Goal: Book appointment/travel/reservation

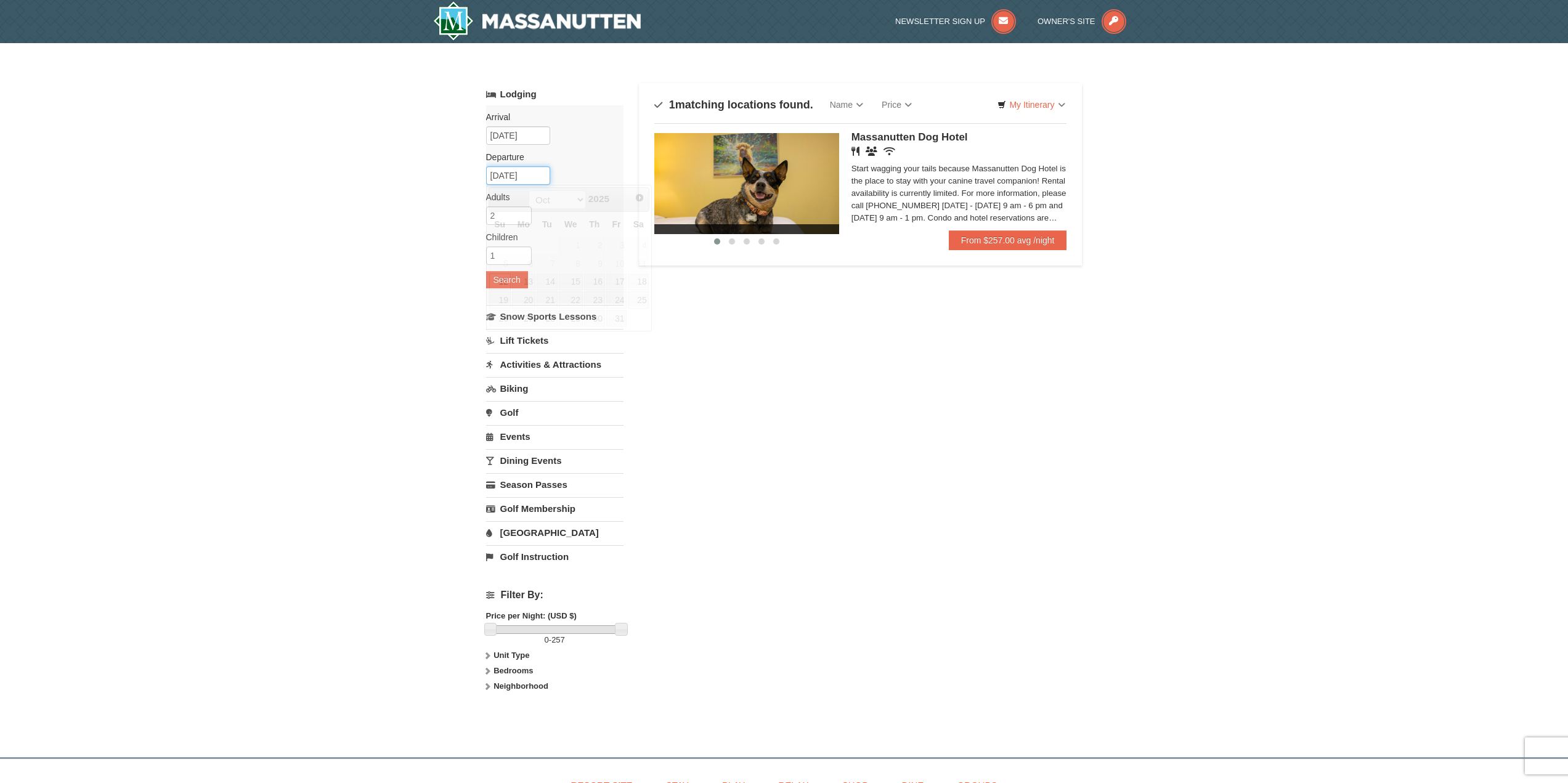
click at [509, 177] on input "10/12/2025" at bounding box center [518, 175] width 64 height 19
click at [526, 283] on link "13" at bounding box center [524, 282] width 24 height 17
type input "[DATE]"
click at [515, 283] on button "Search" at bounding box center [507, 280] width 42 height 17
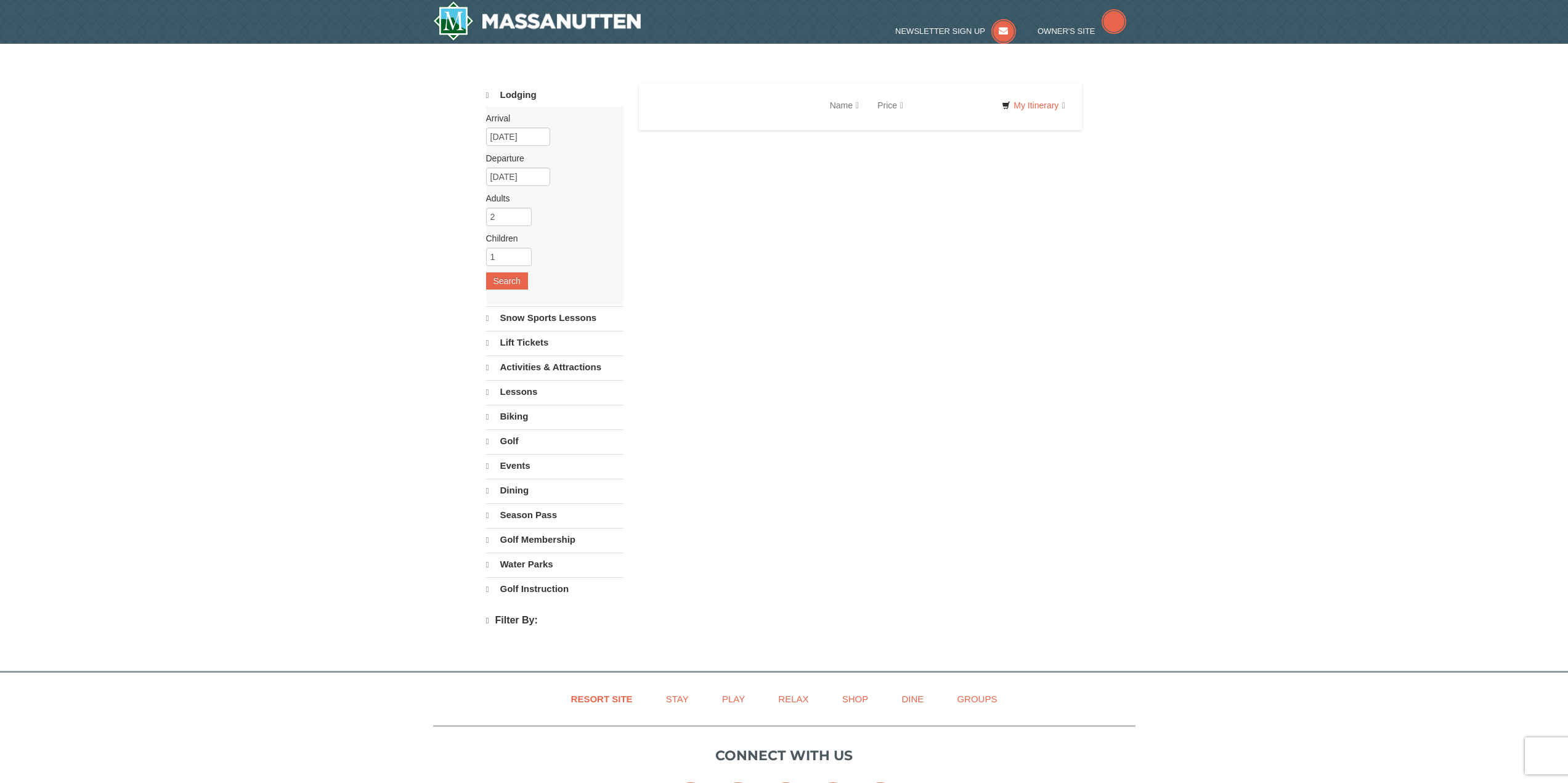
select select "10"
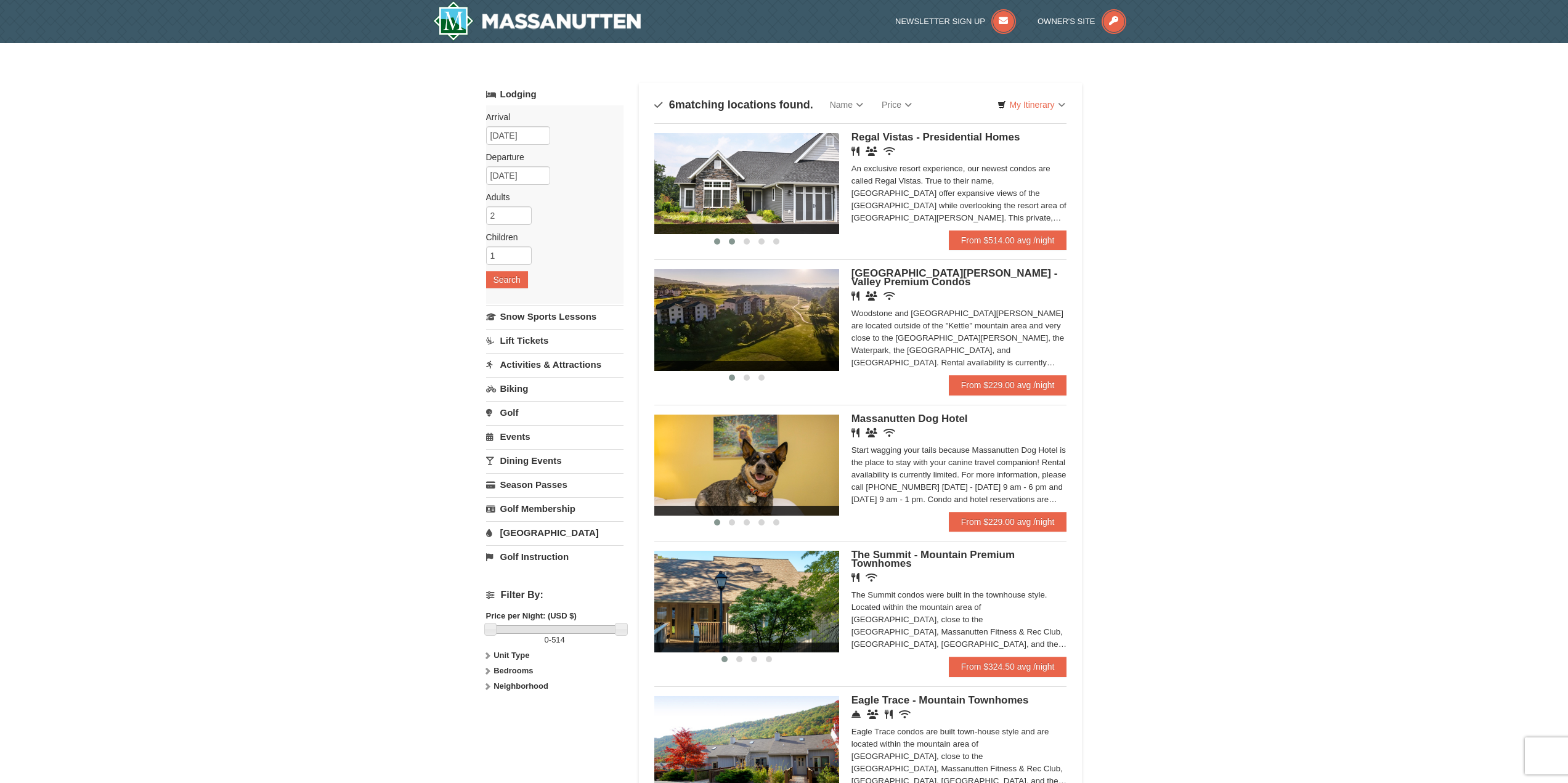
click at [735, 246] on button at bounding box center [732, 241] width 15 height 13
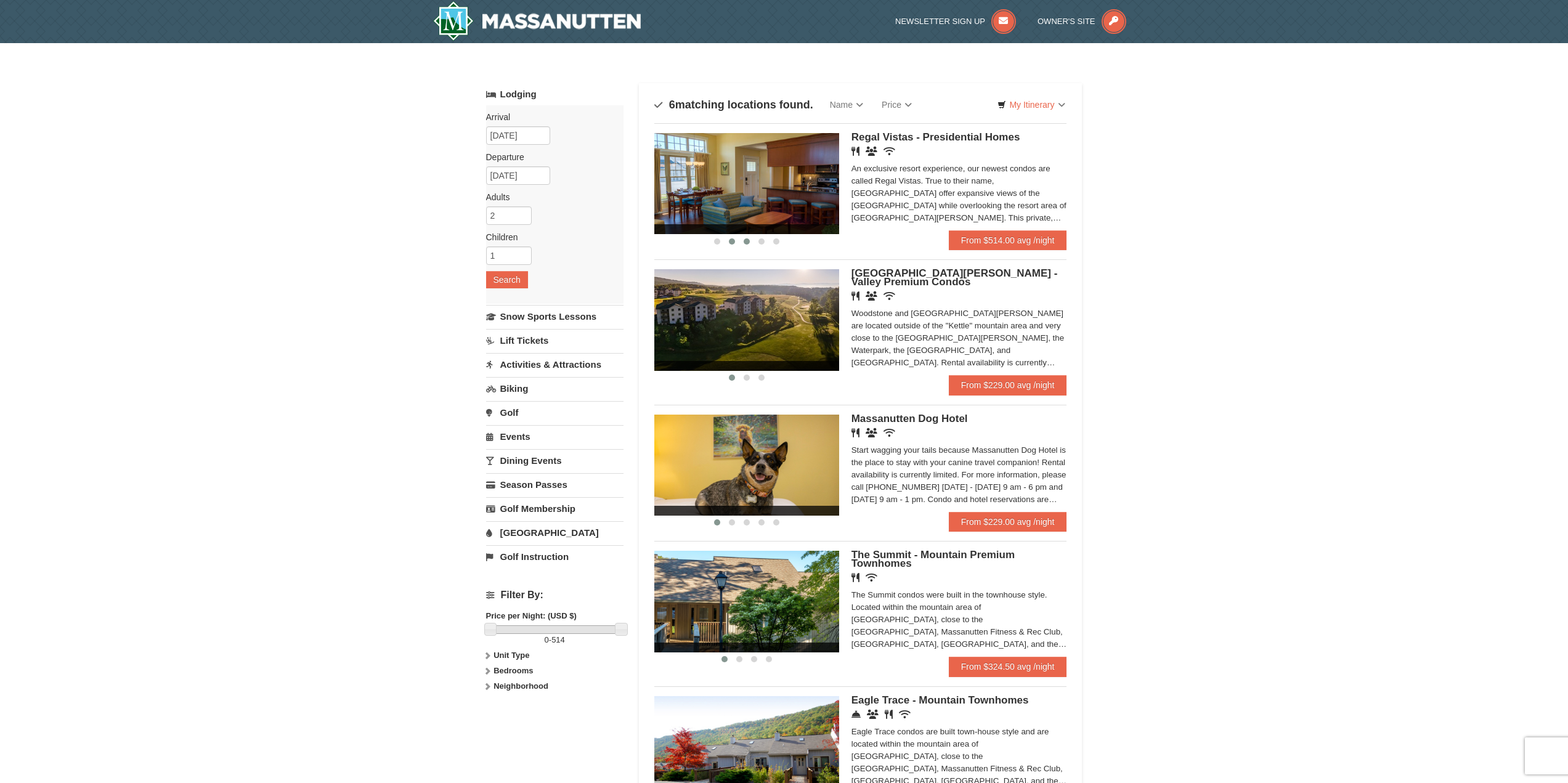
click at [745, 246] on button at bounding box center [747, 241] width 15 height 13
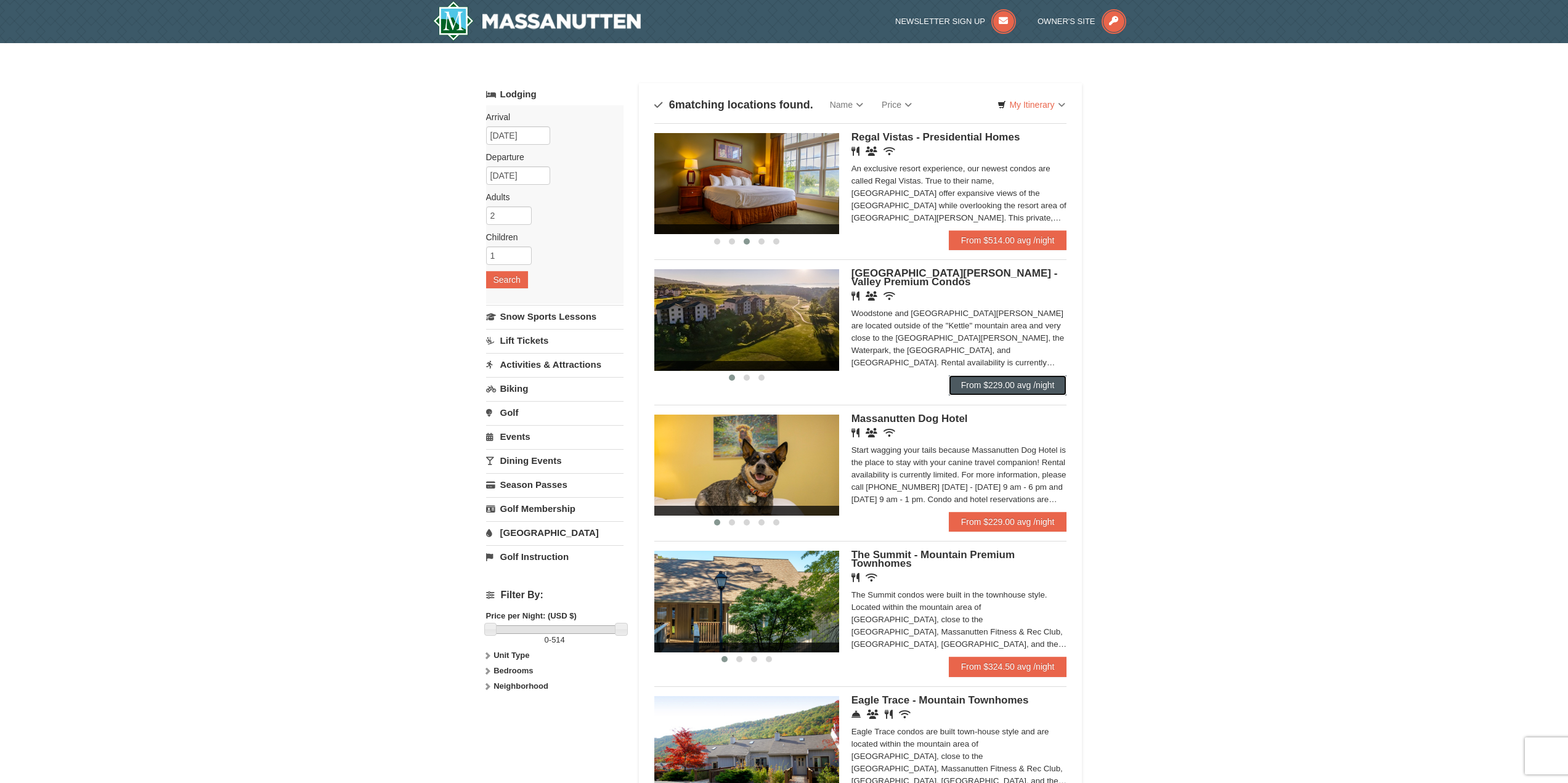
click at [1012, 389] on link "From $229.00 avg /night" at bounding box center [1008, 385] width 119 height 20
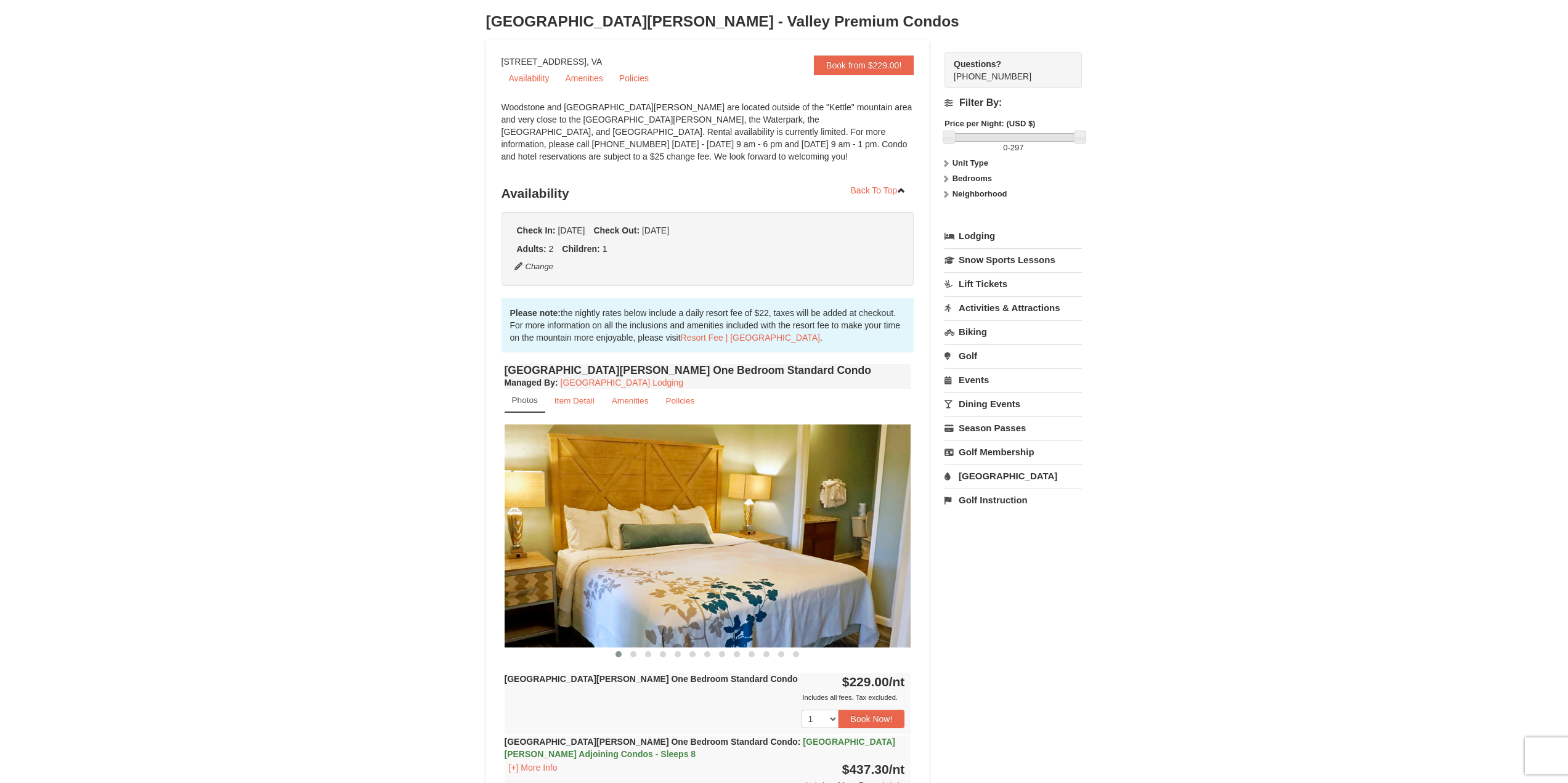
scroll to position [185, 0]
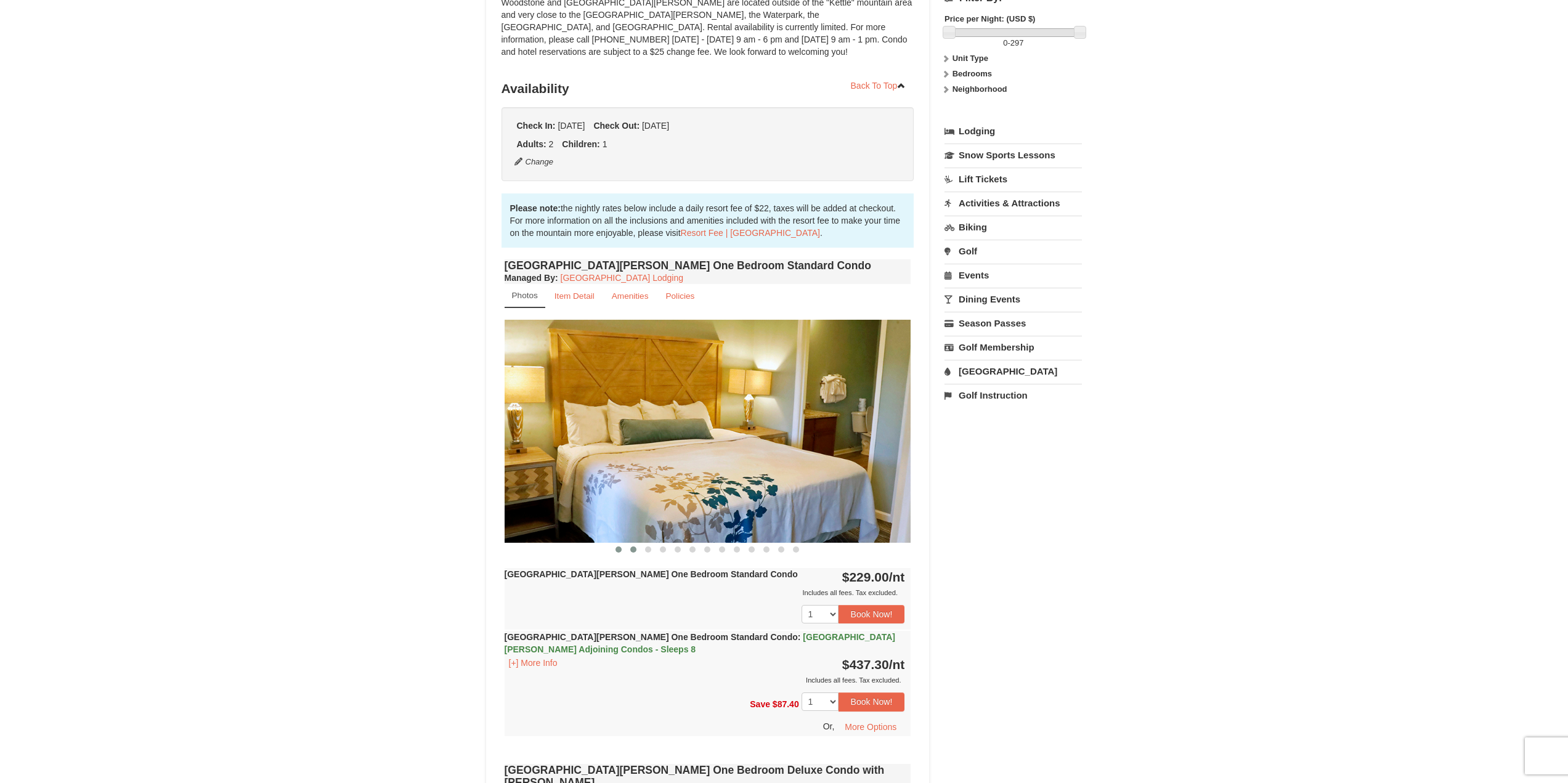
click at [634, 552] on span at bounding box center [633, 549] width 6 height 6
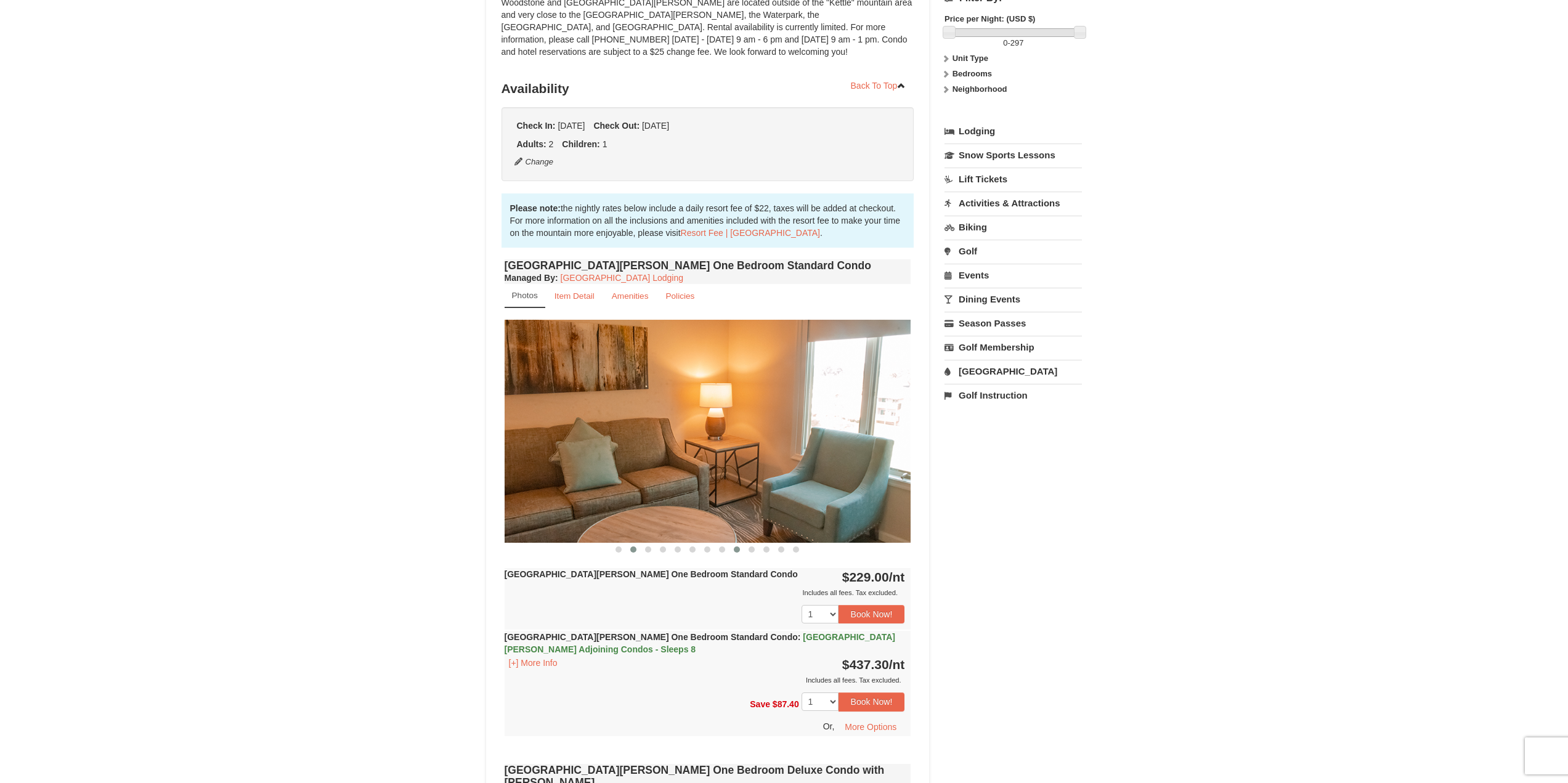
click at [731, 552] on button at bounding box center [737, 549] width 15 height 13
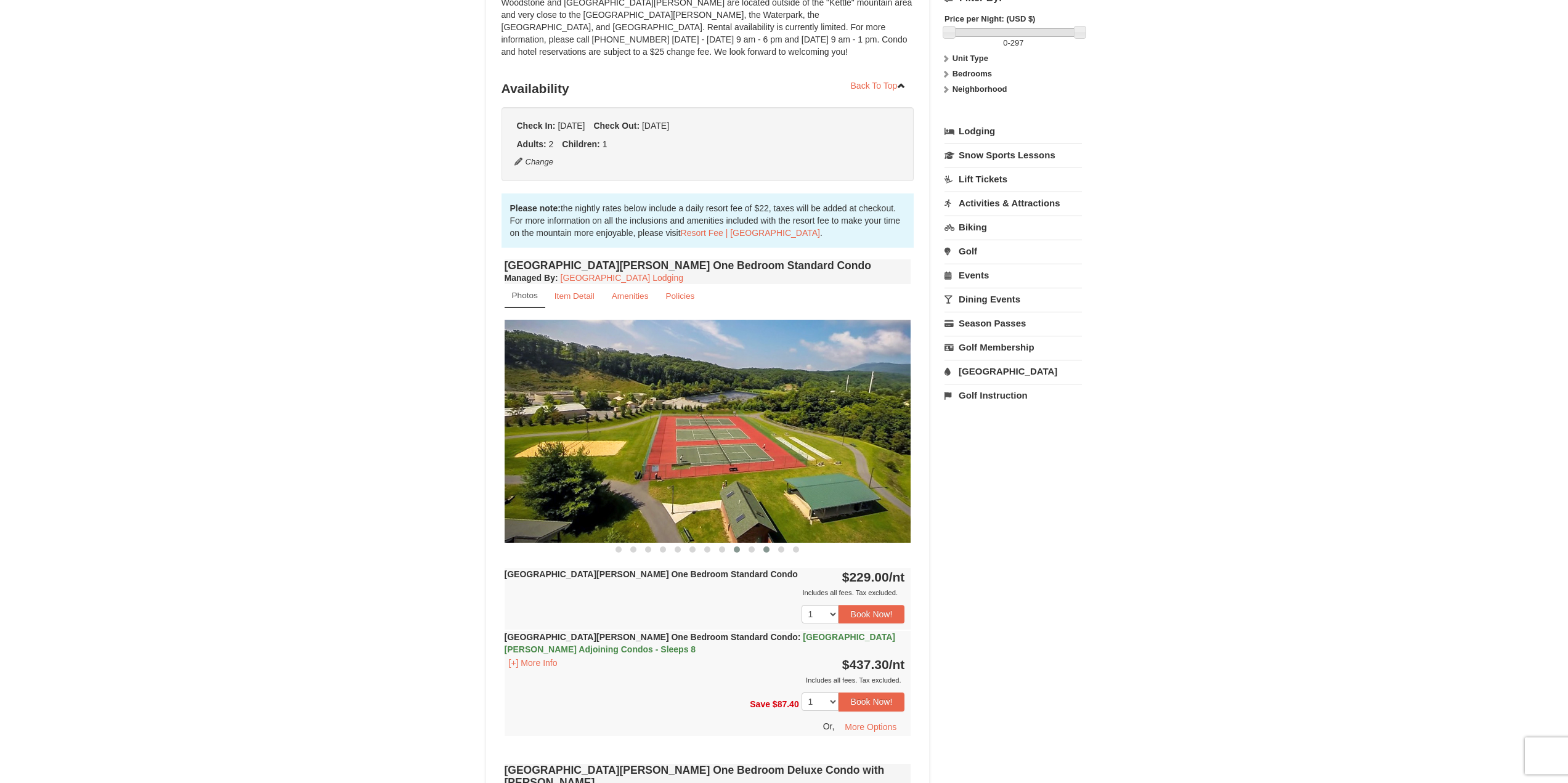
click at [767, 550] on span at bounding box center [767, 549] width 6 height 6
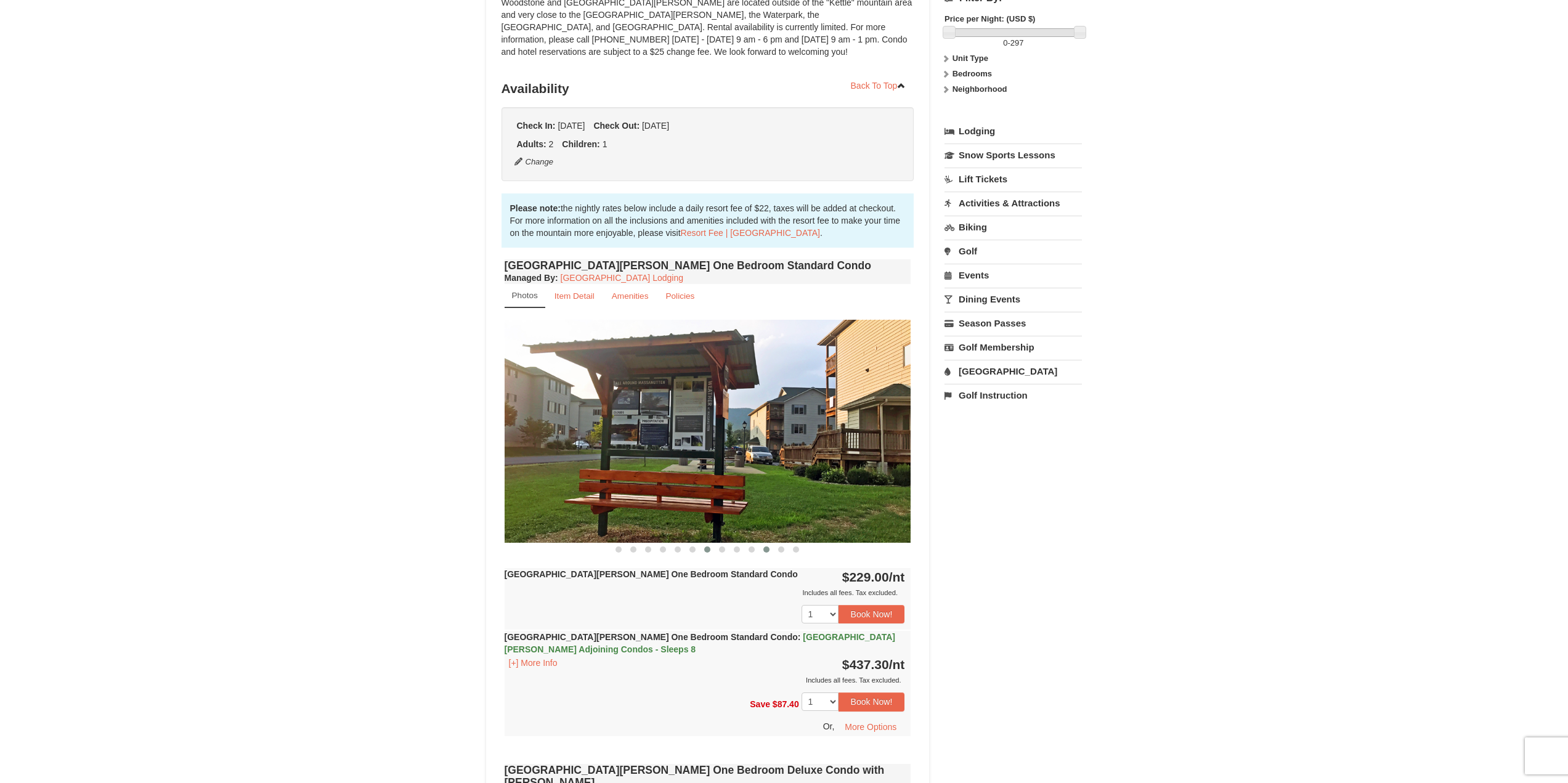
click at [702, 550] on button at bounding box center [707, 549] width 15 height 13
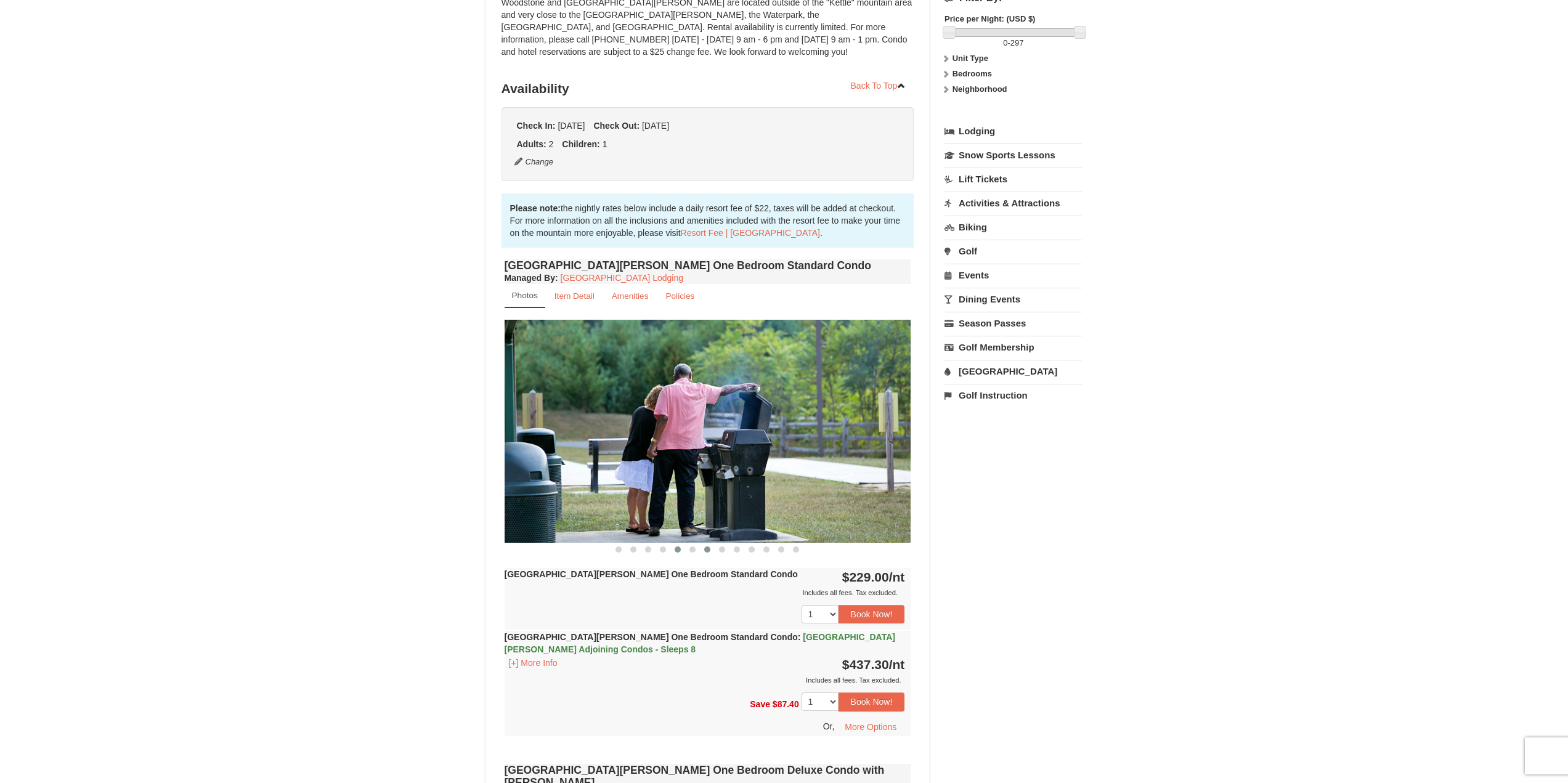
click at [679, 549] on span at bounding box center [678, 549] width 6 height 6
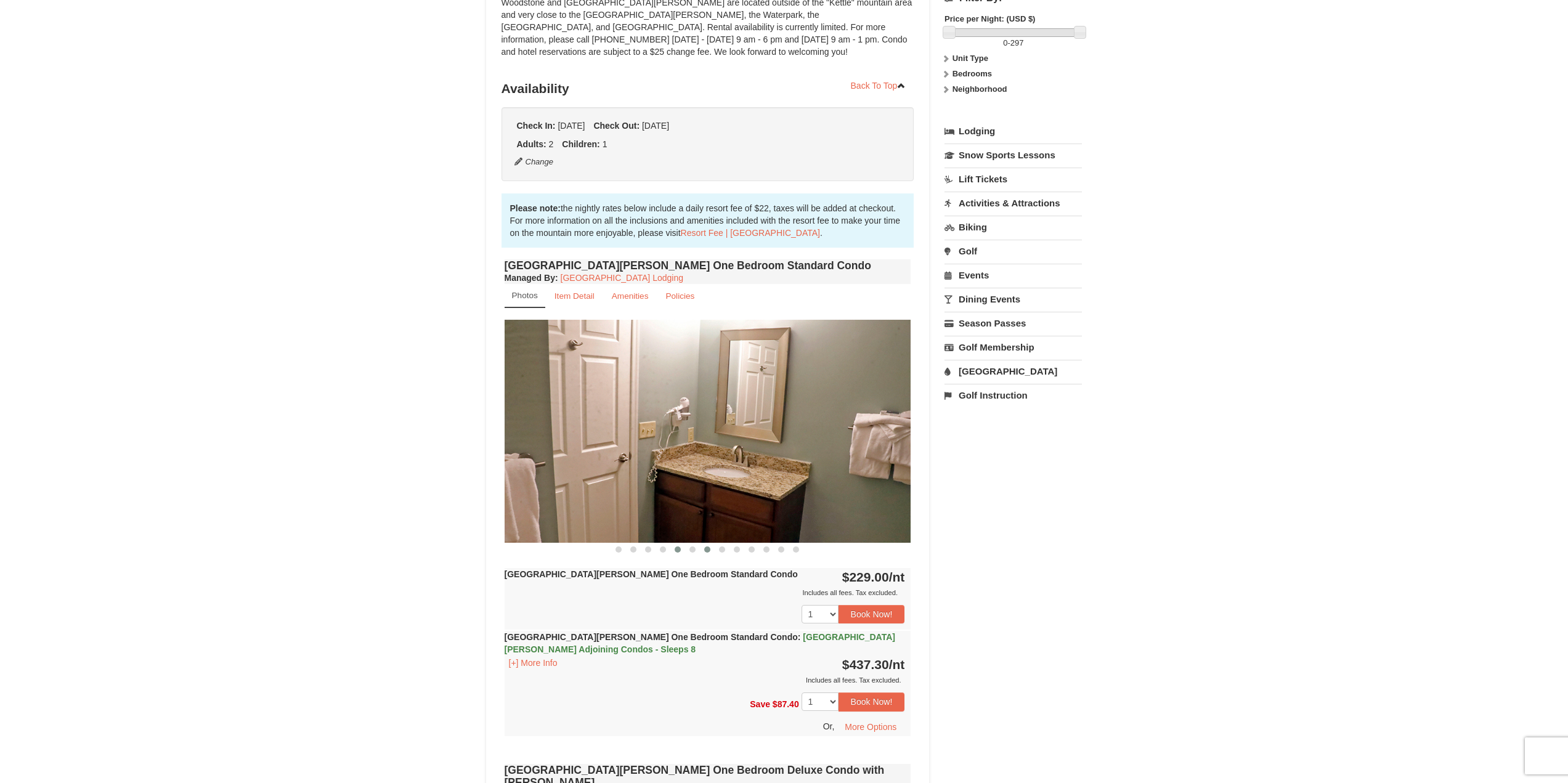
click at [707, 549] on span at bounding box center [707, 549] width 6 height 6
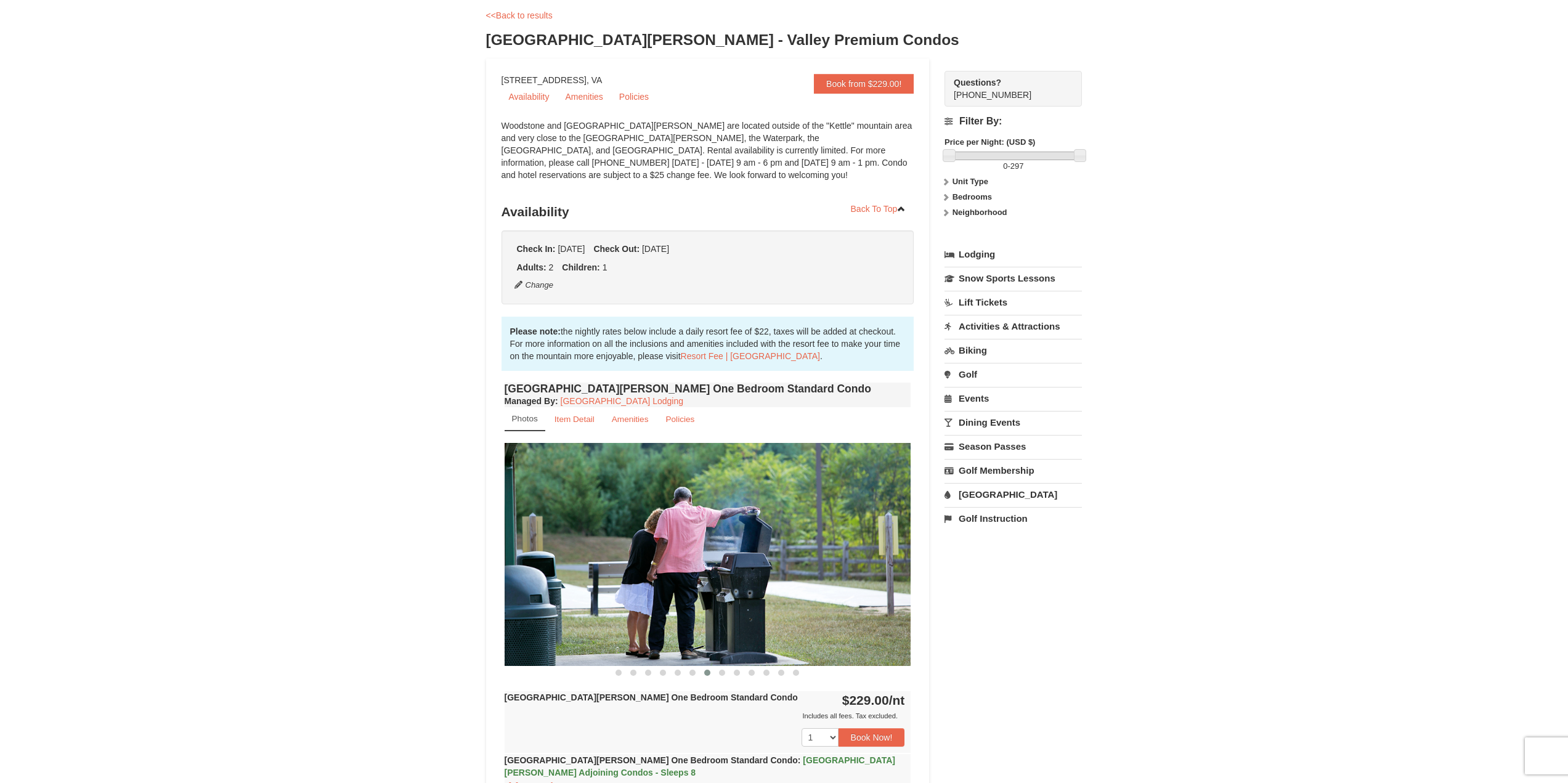
scroll to position [0, 0]
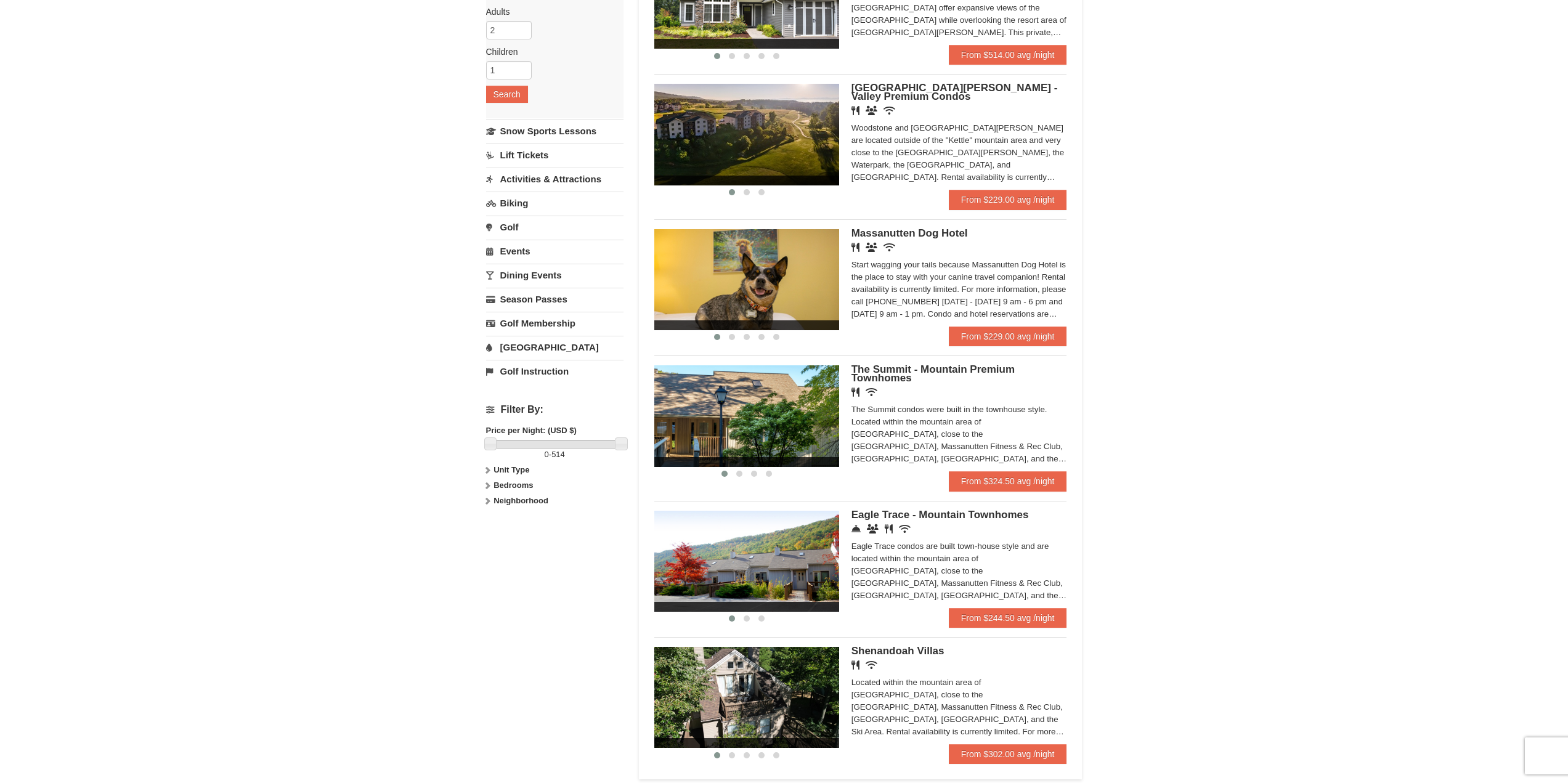
scroll to position [308, 0]
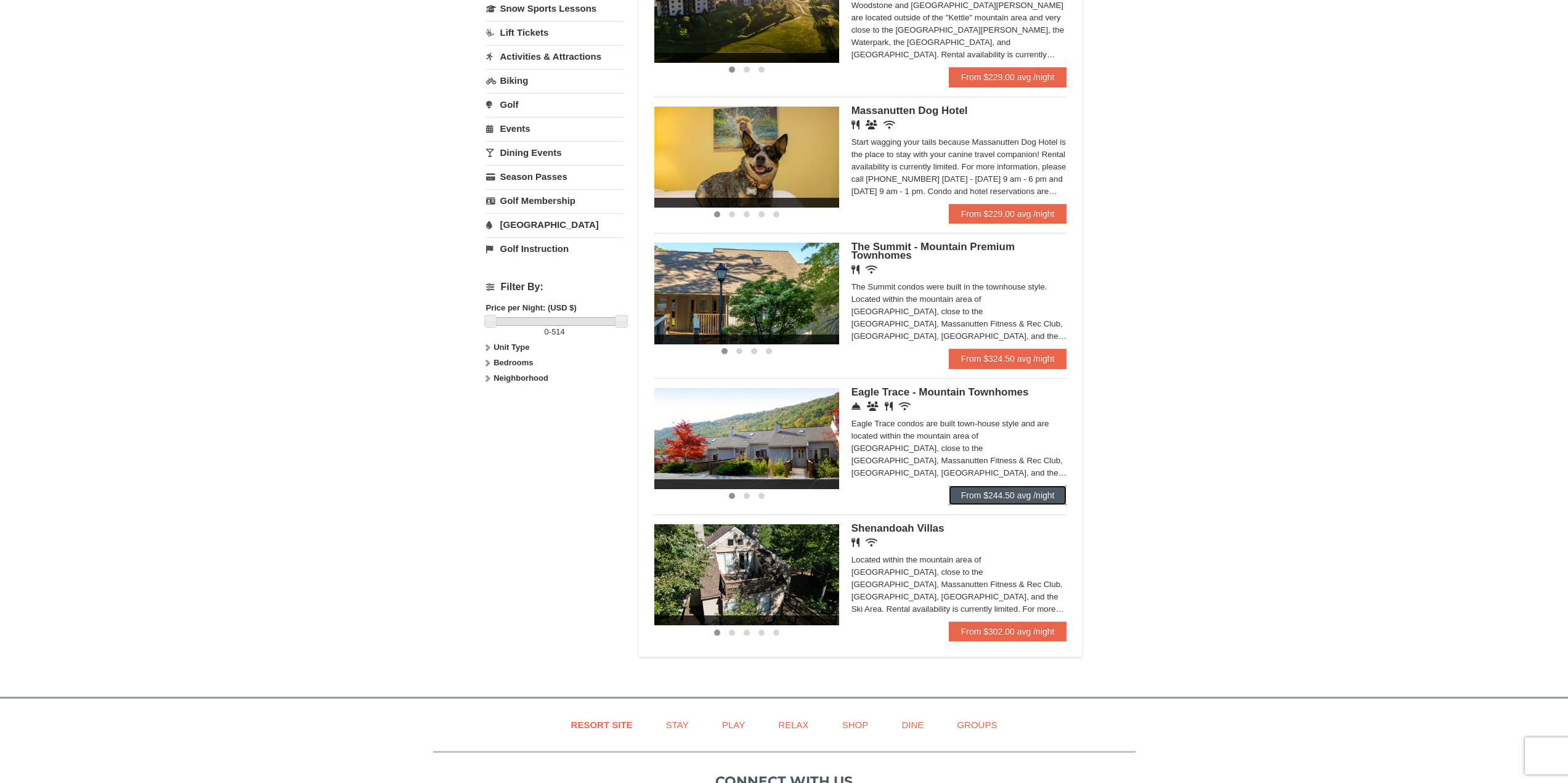
click at [999, 495] on link "From $244.50 avg /night" at bounding box center [1008, 495] width 119 height 20
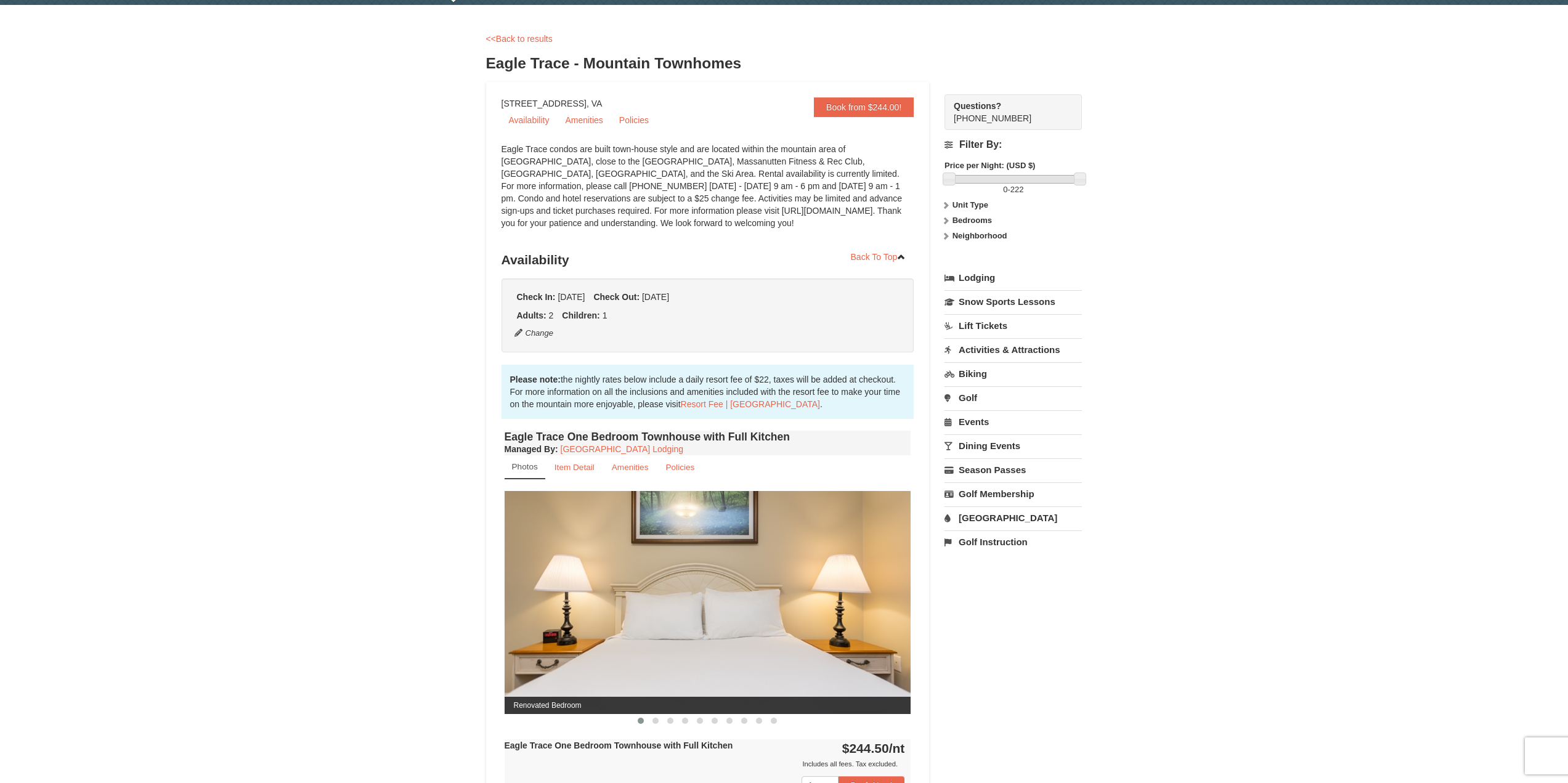
scroll to position [185, 0]
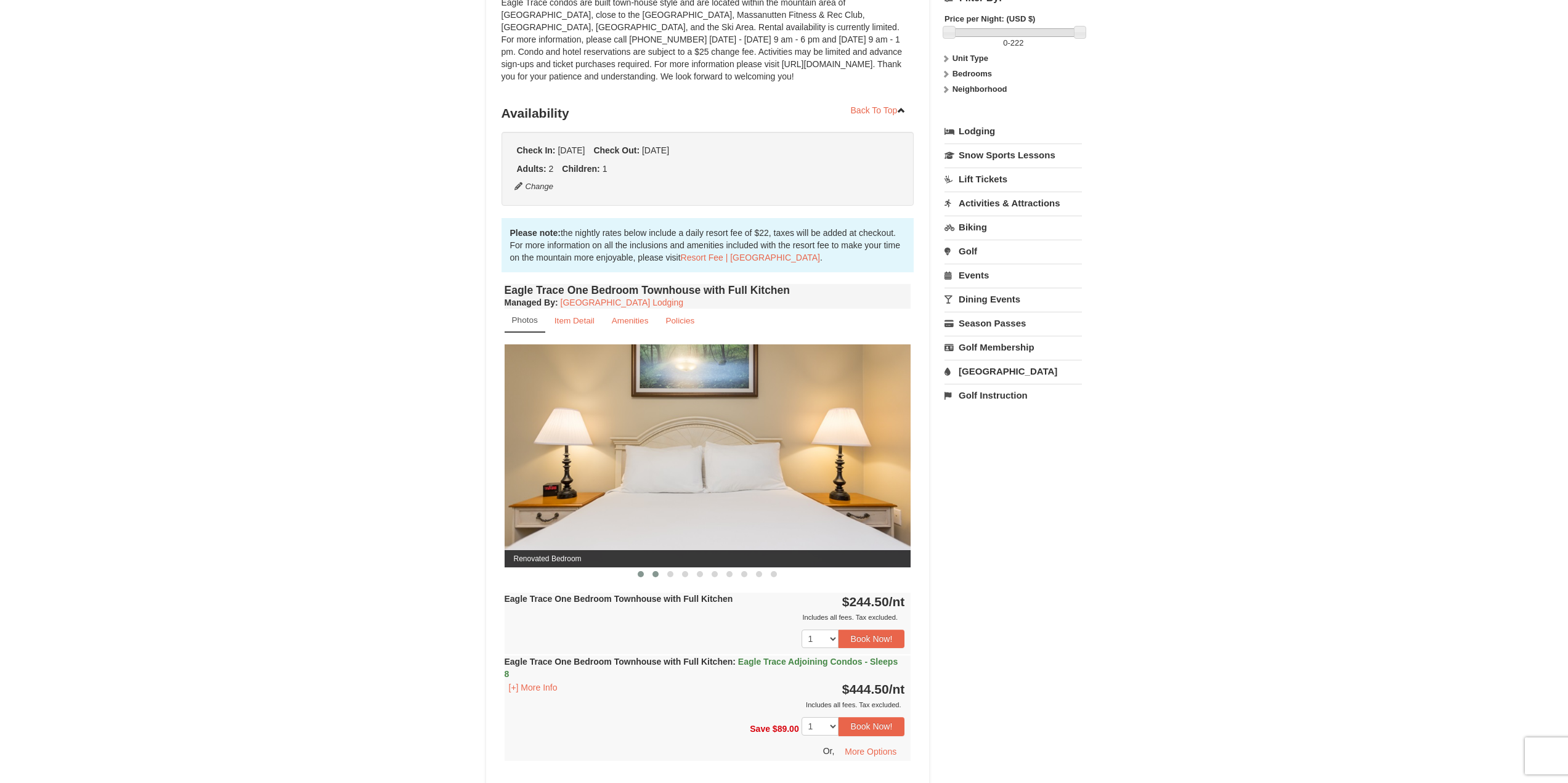
click at [653, 575] on span at bounding box center [655, 574] width 6 height 6
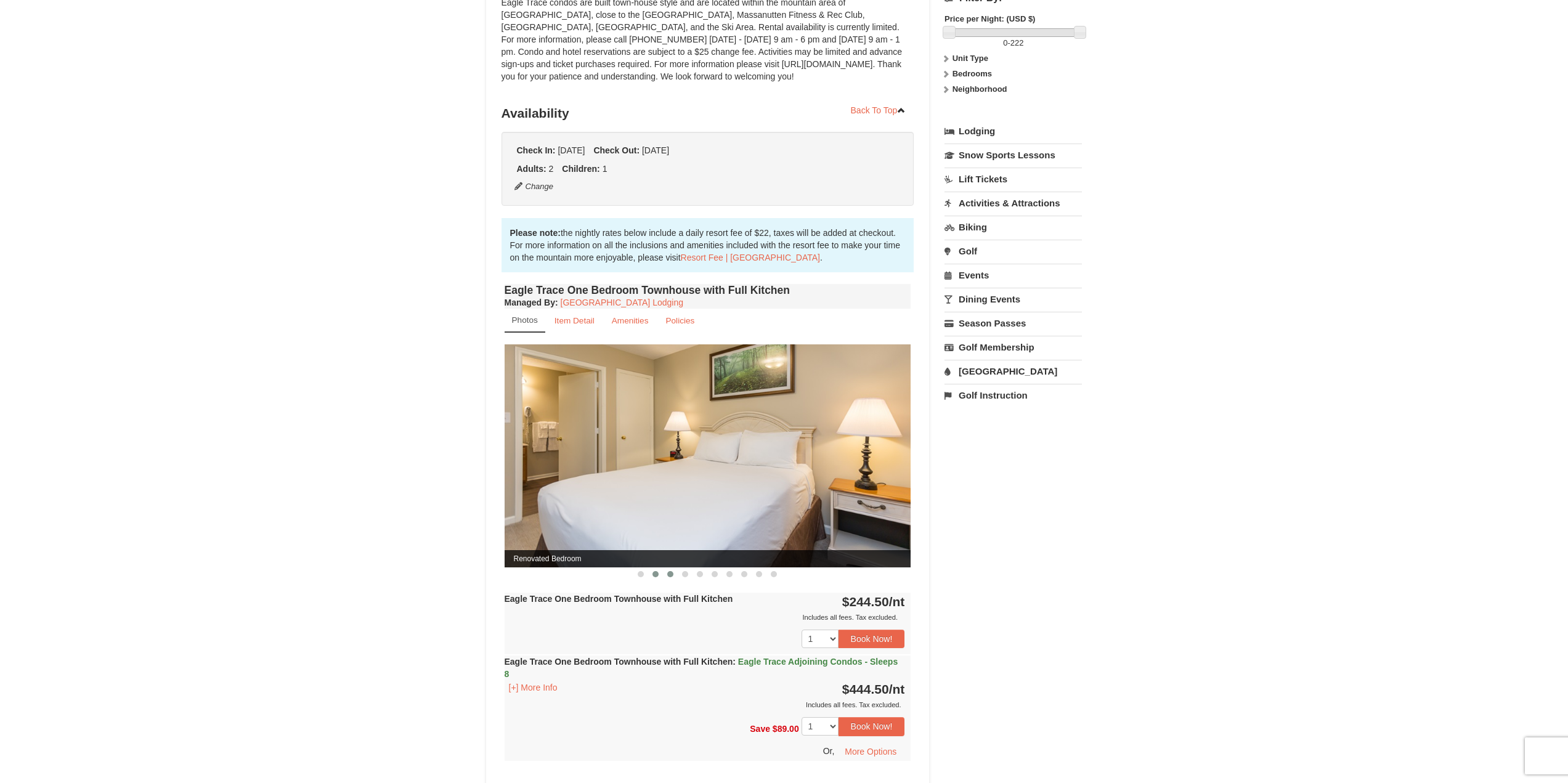
click at [668, 576] on span at bounding box center [670, 574] width 6 height 6
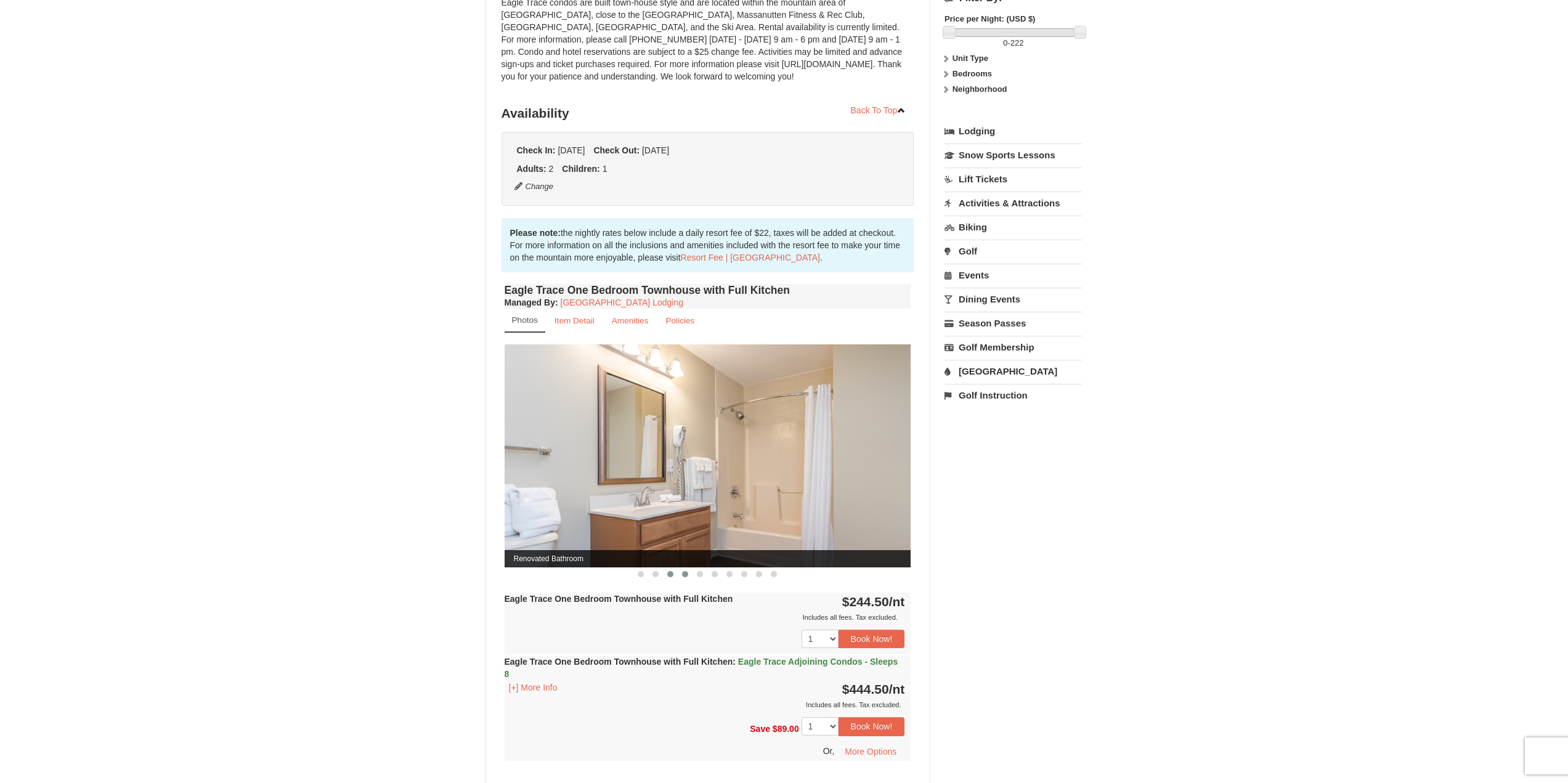
click at [683, 576] on span at bounding box center [685, 574] width 6 height 6
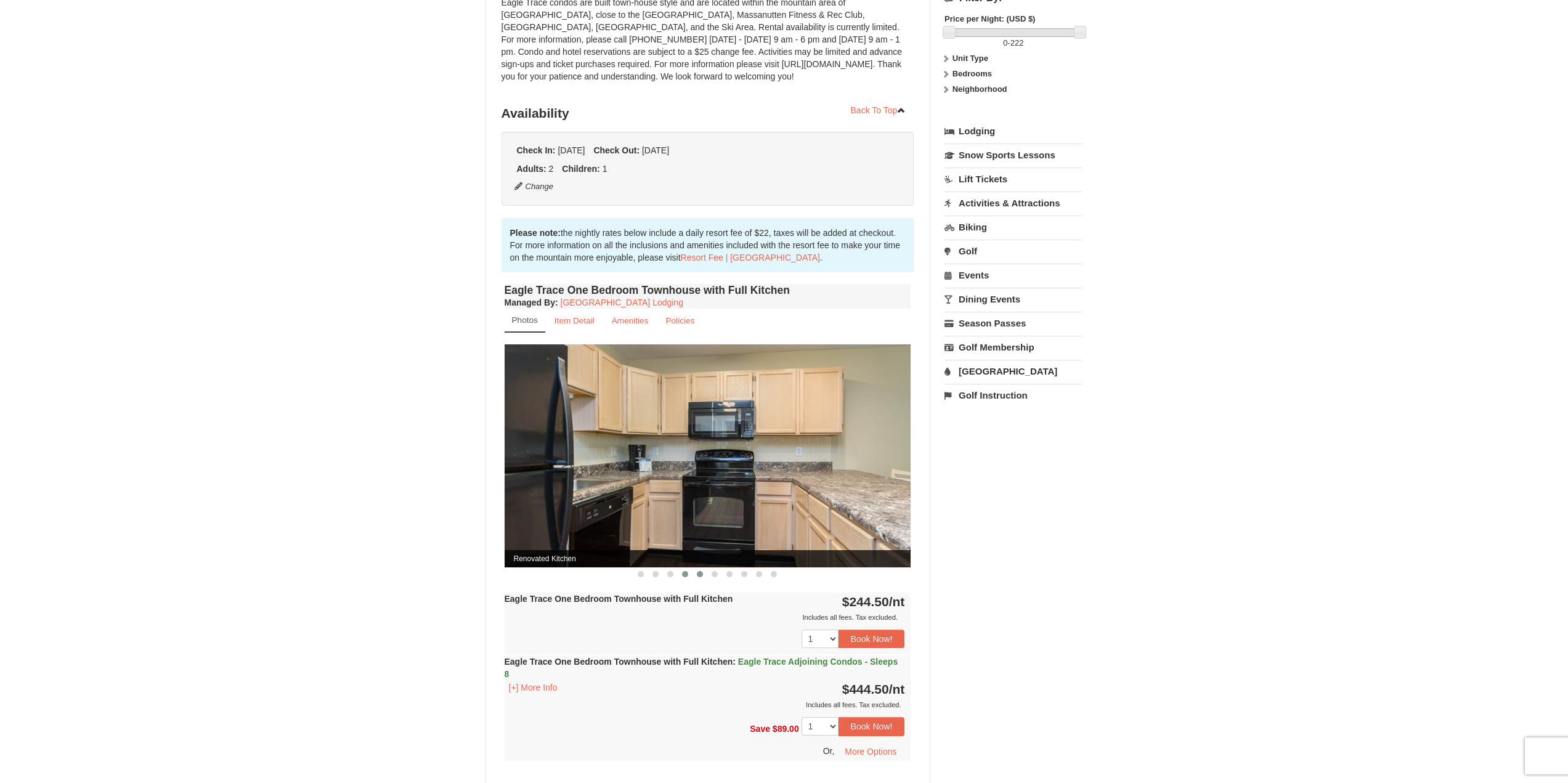
click at [695, 576] on button at bounding box center [700, 574] width 15 height 13
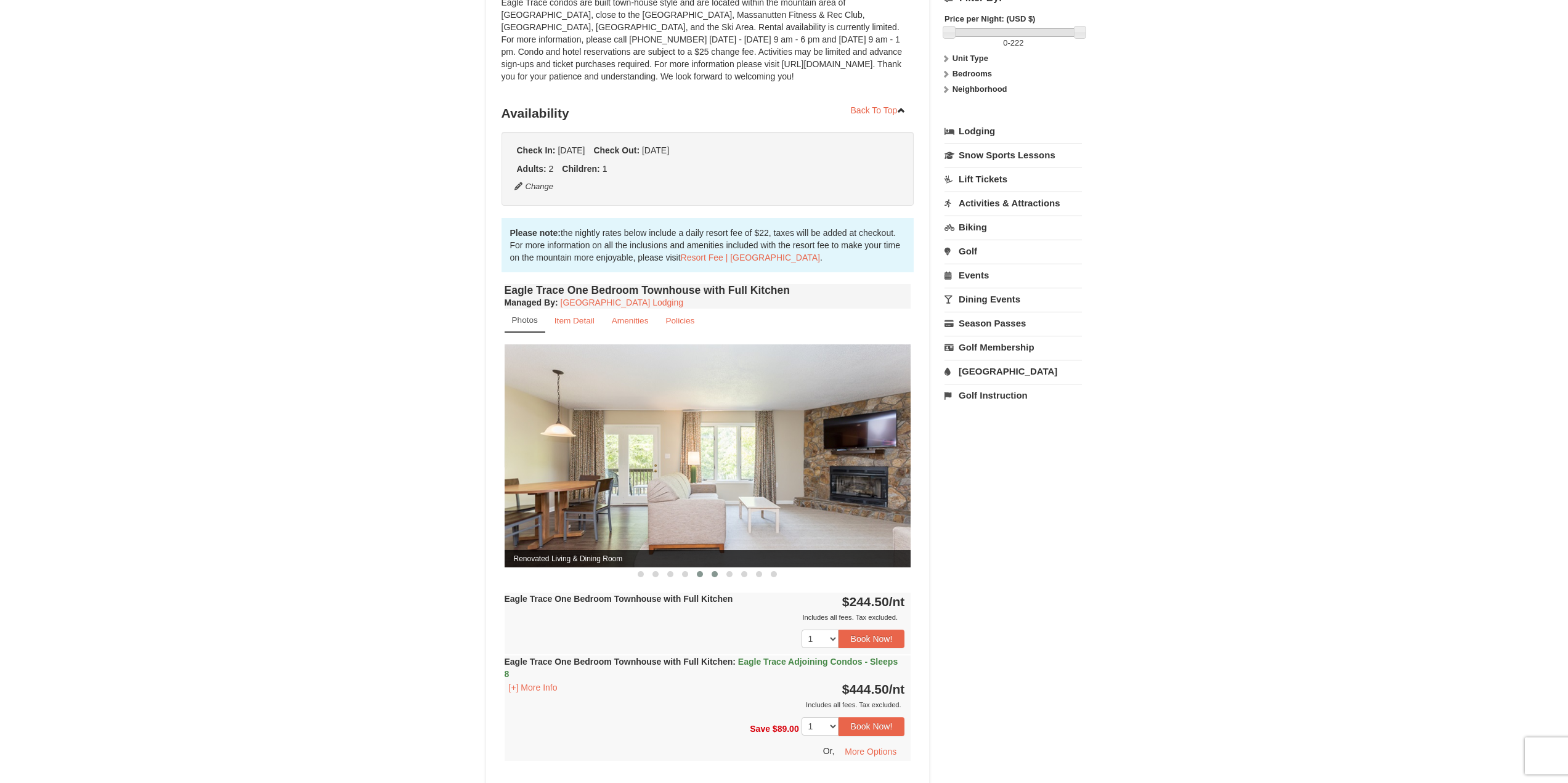
click at [708, 576] on button at bounding box center [715, 574] width 15 height 13
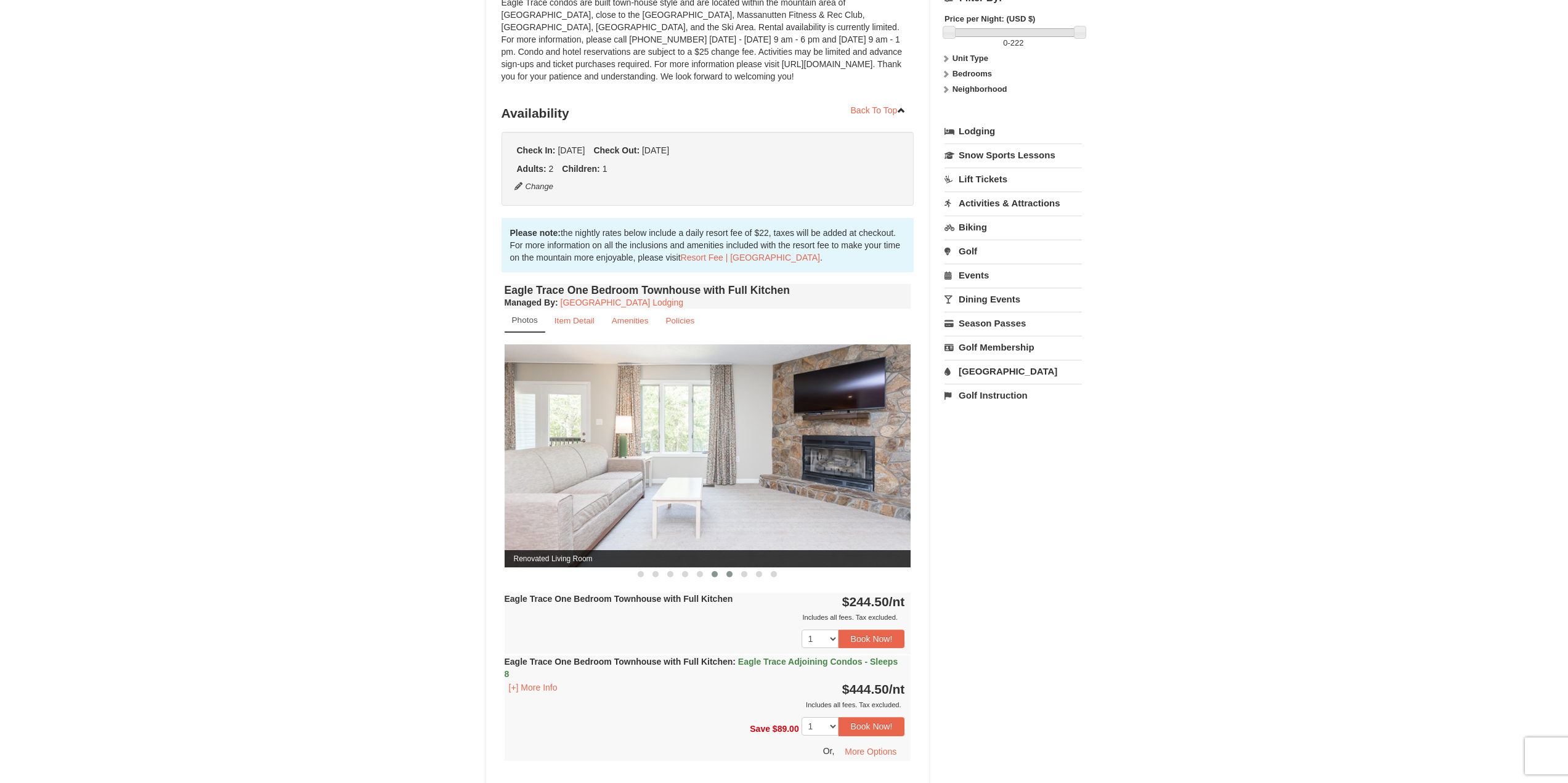
click at [725, 575] on button at bounding box center [730, 574] width 15 height 13
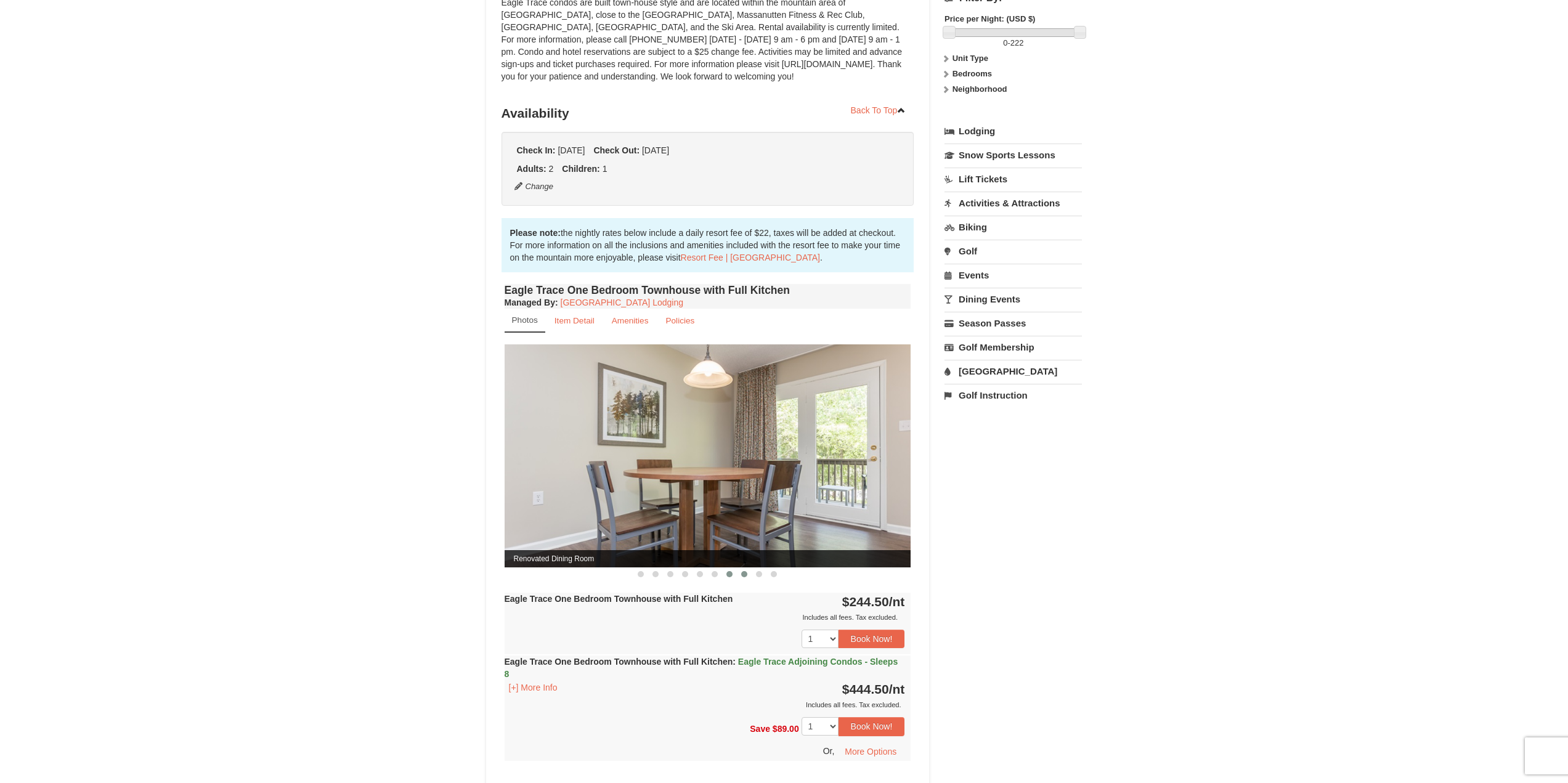
click at [738, 574] on button at bounding box center [744, 574] width 15 height 13
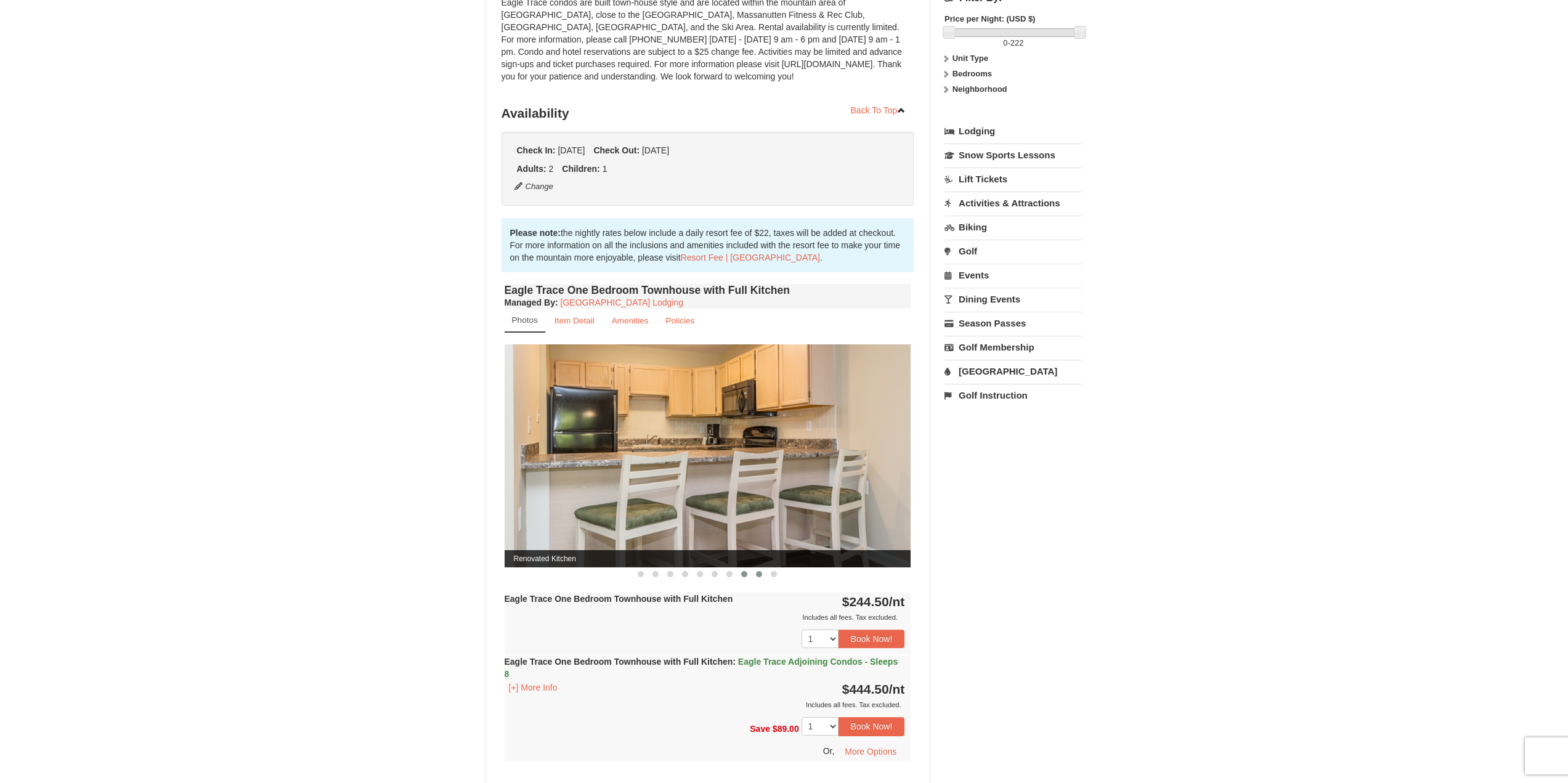
click at [755, 575] on button at bounding box center [759, 574] width 15 height 13
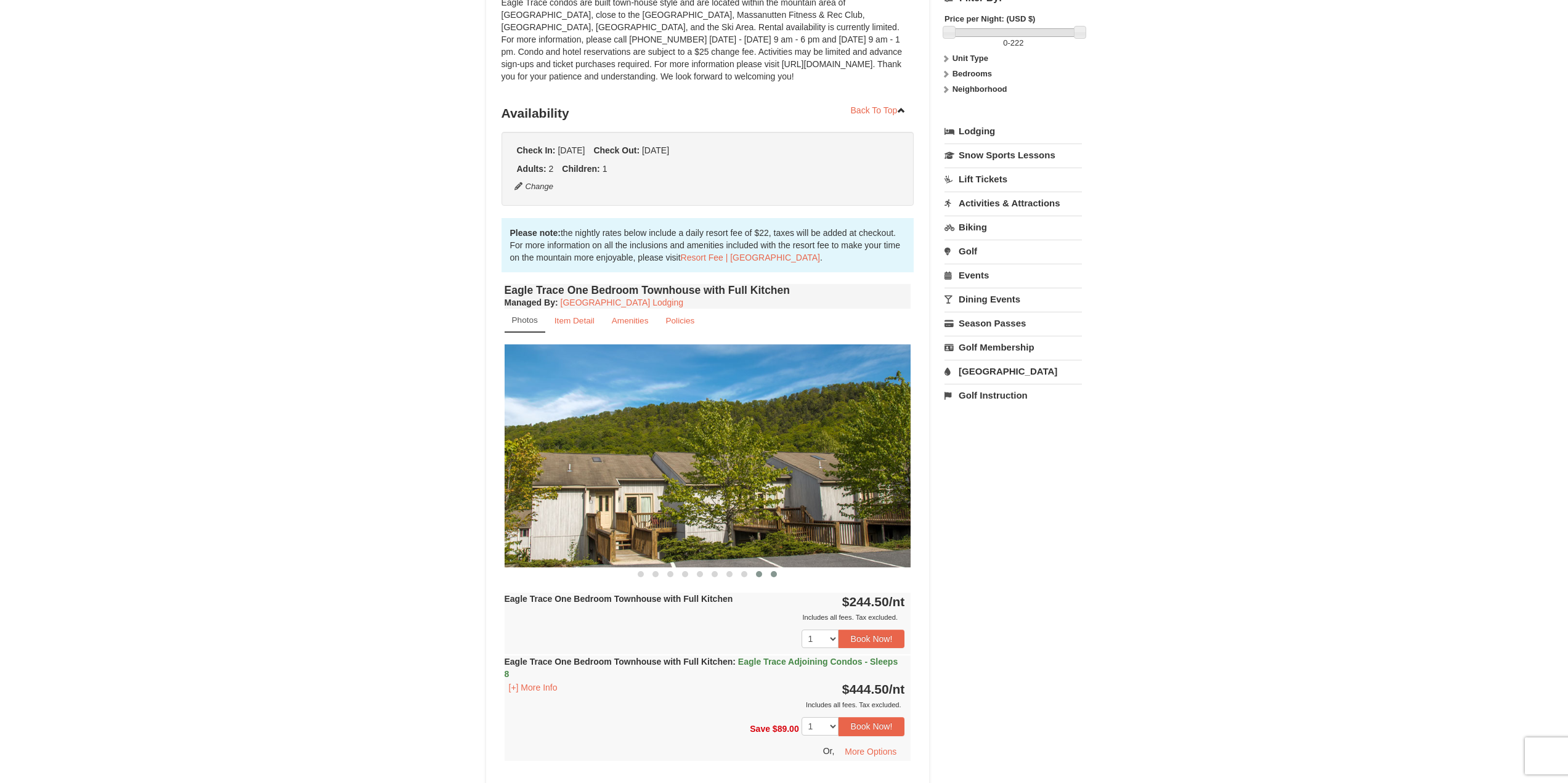
click at [771, 573] on span at bounding box center [774, 574] width 6 height 6
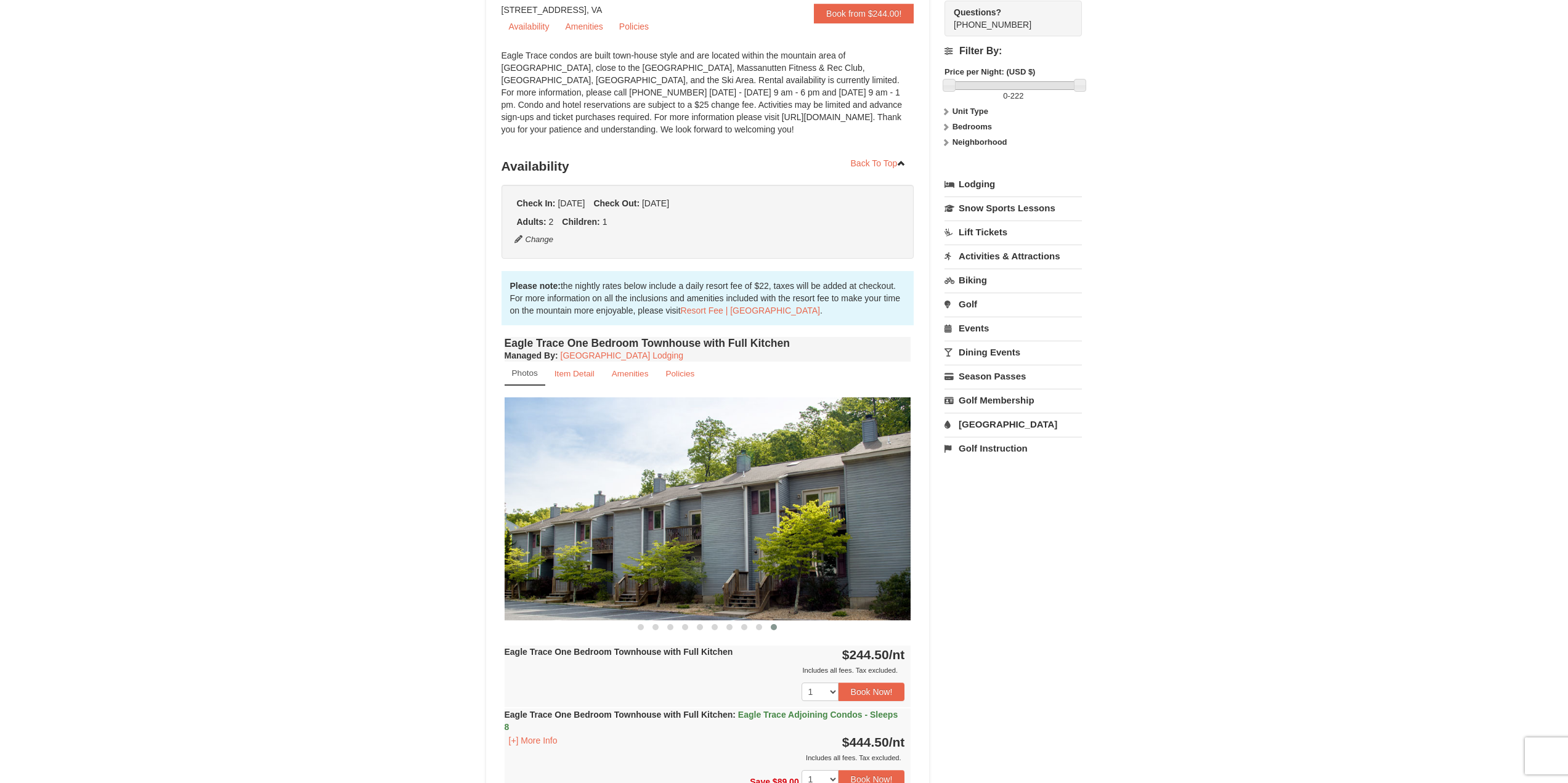
scroll to position [0, 0]
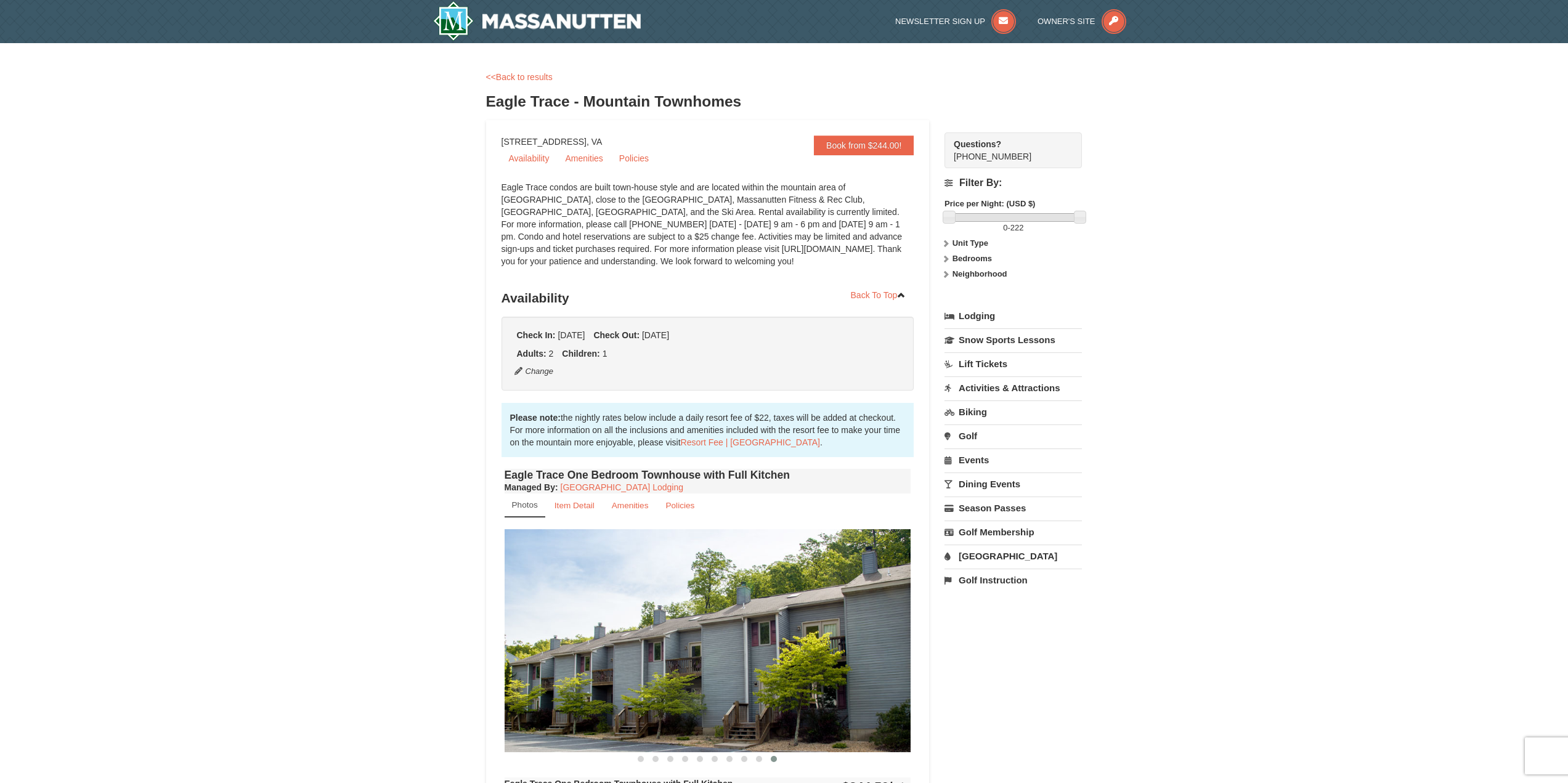
click at [981, 564] on link "[GEOGRAPHIC_DATA]" at bounding box center [1013, 556] width 137 height 23
click at [984, 637] on button "Search" at bounding box center [965, 634] width 42 height 17
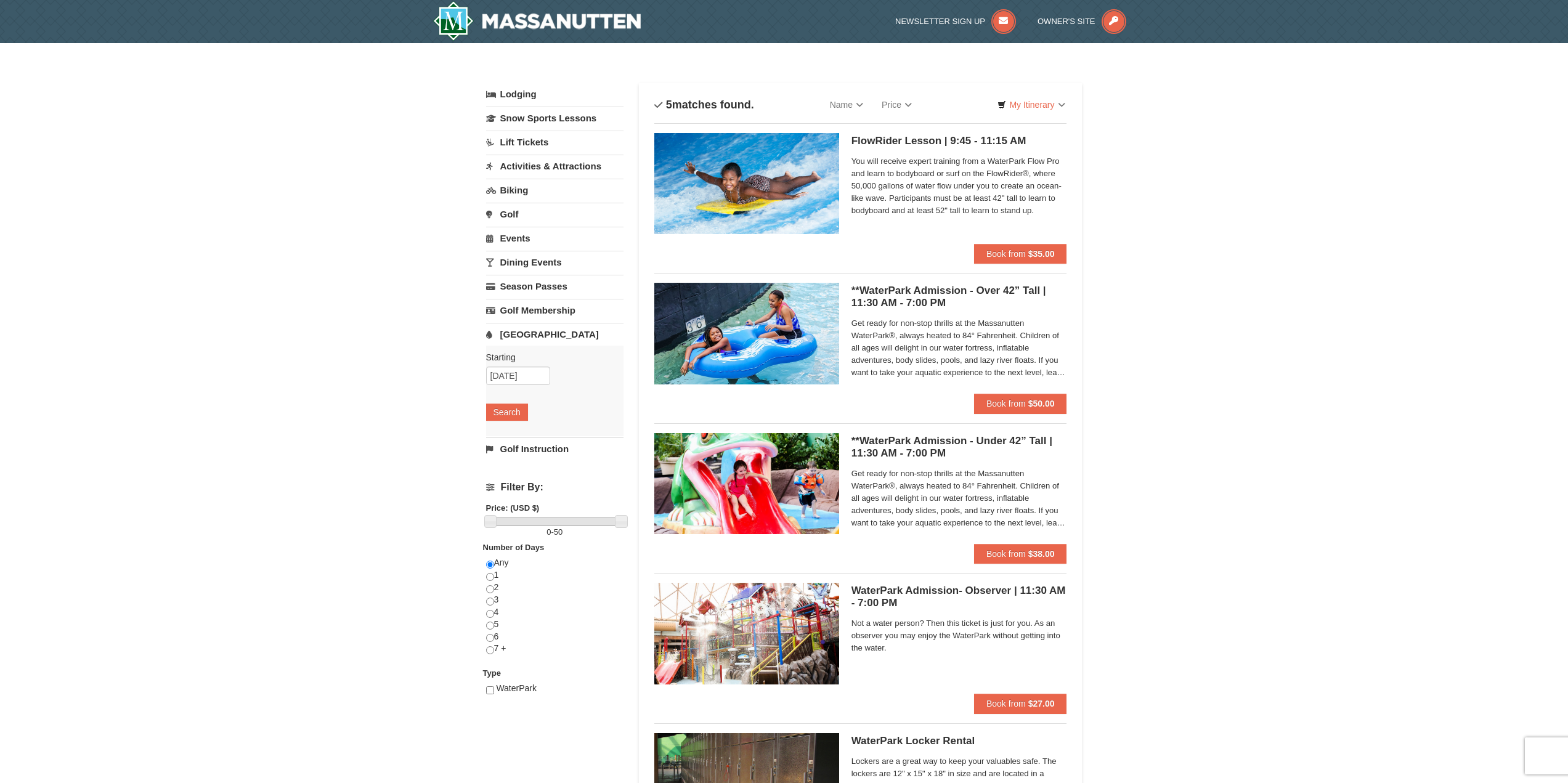
click at [542, 171] on link "Activities & Attractions" at bounding box center [555, 166] width 137 height 23
click at [512, 244] on button "Search" at bounding box center [507, 243] width 42 height 17
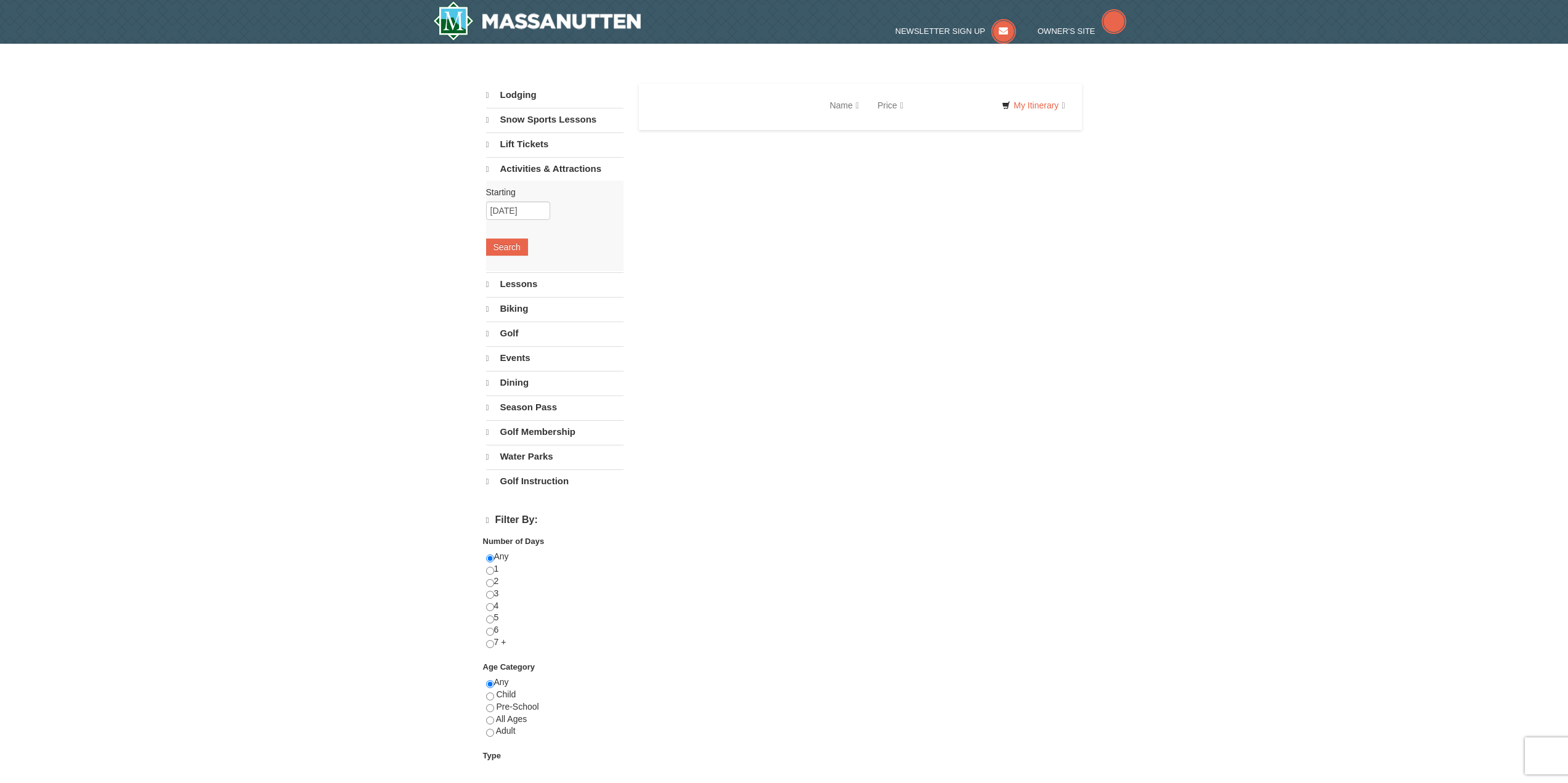
select select "10"
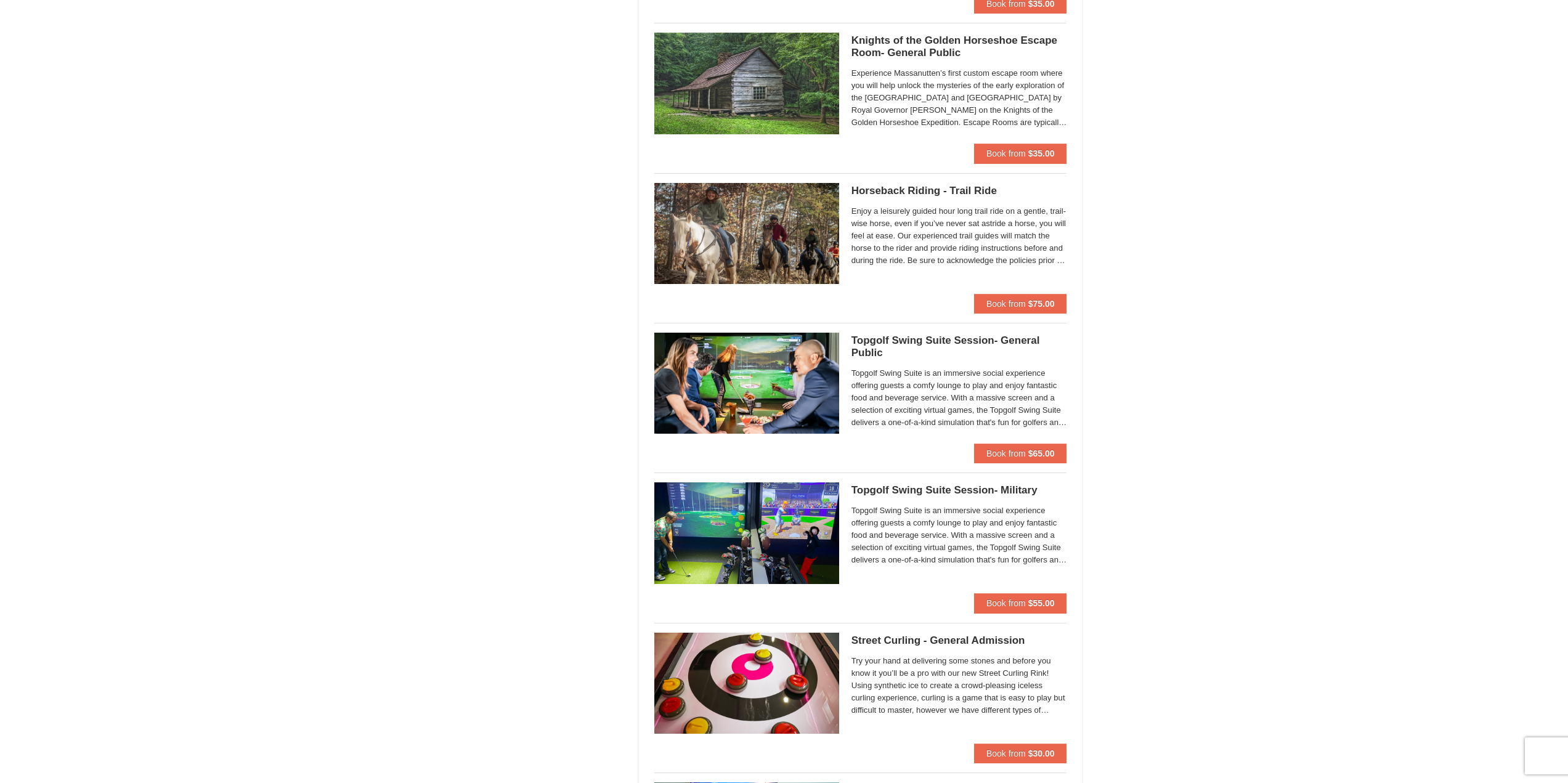
scroll to position [1109, 0]
